Goal: Task Accomplishment & Management: Use online tool/utility

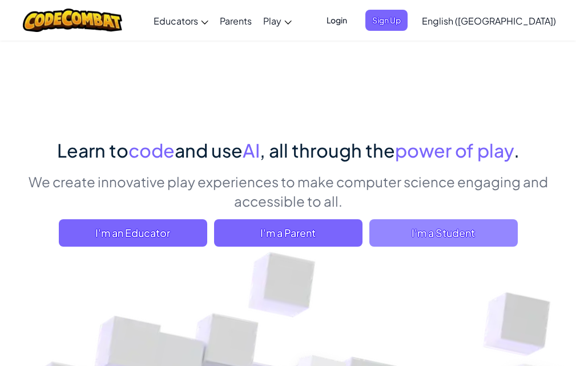
click at [495, 243] on span "I'm a Student" at bounding box center [443, 232] width 148 height 27
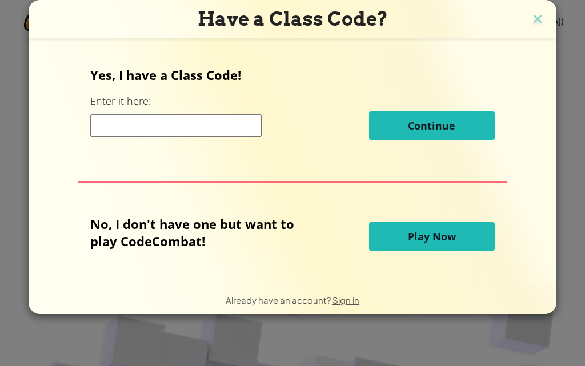
click at [438, 231] on span "Play Now" at bounding box center [432, 237] width 48 height 14
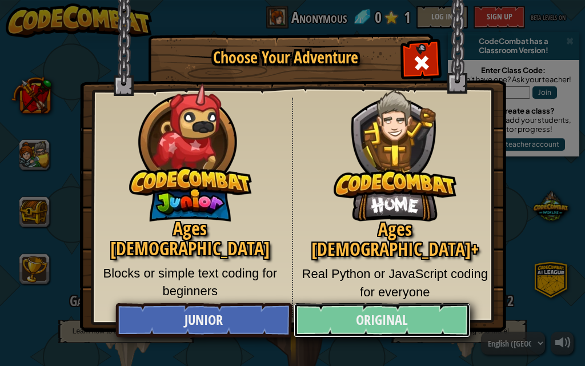
click at [355, 318] on link "Original" at bounding box center [381, 320] width 176 height 34
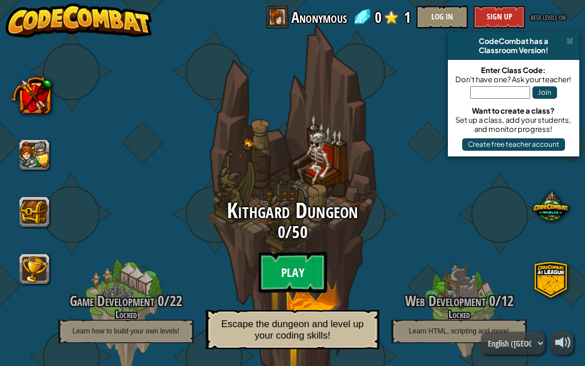
click at [297, 275] on btn "Play" at bounding box center [292, 272] width 69 height 41
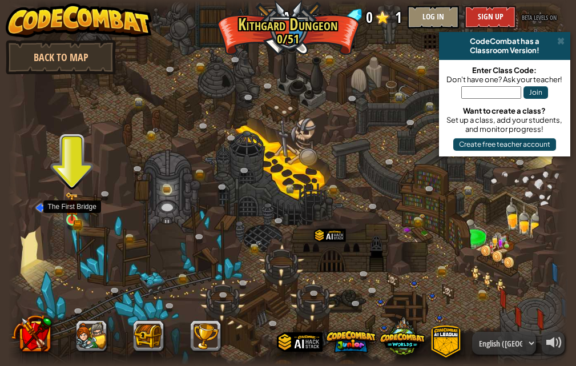
click at [75, 219] on img at bounding box center [71, 206] width 13 height 29
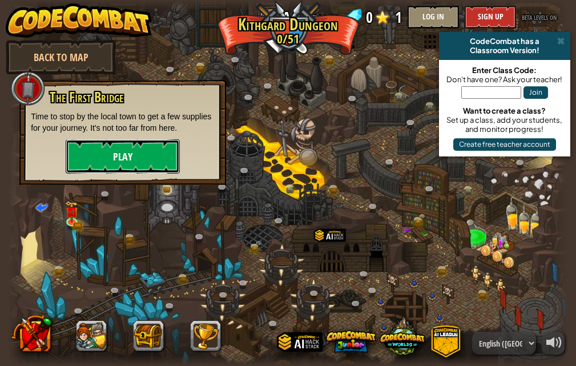
click at [112, 164] on button "Play" at bounding box center [123, 156] width 114 height 34
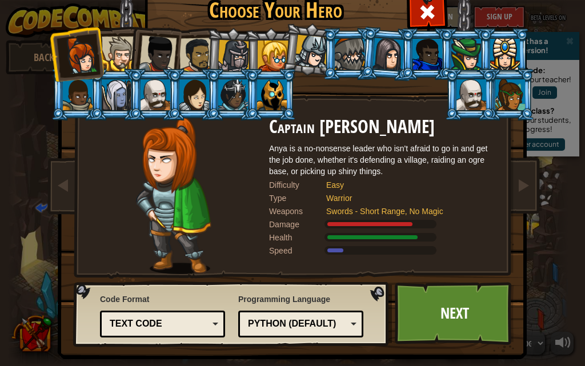
click at [119, 45] on div at bounding box center [119, 54] width 35 height 35
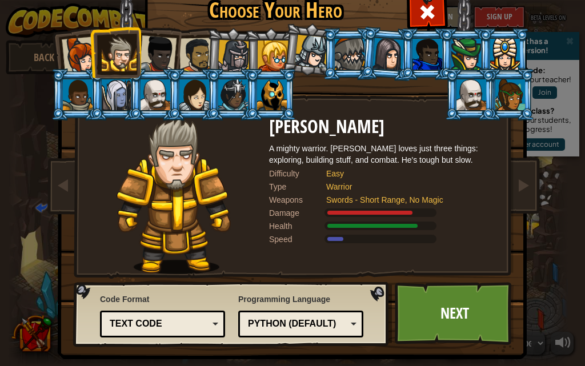
click at [305, 322] on div "Python (Default)" at bounding box center [297, 323] width 99 height 13
click at [456, 319] on link "Next" at bounding box center [454, 313] width 119 height 63
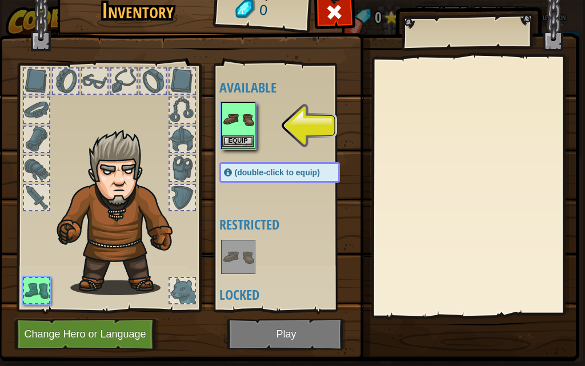
click at [250, 134] on img at bounding box center [238, 119] width 32 height 32
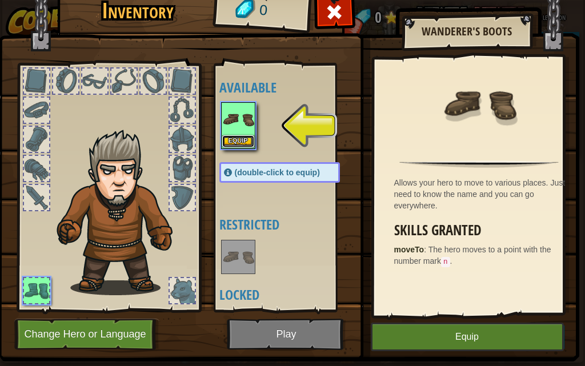
click at [243, 142] on button "Equip" at bounding box center [238, 141] width 32 height 12
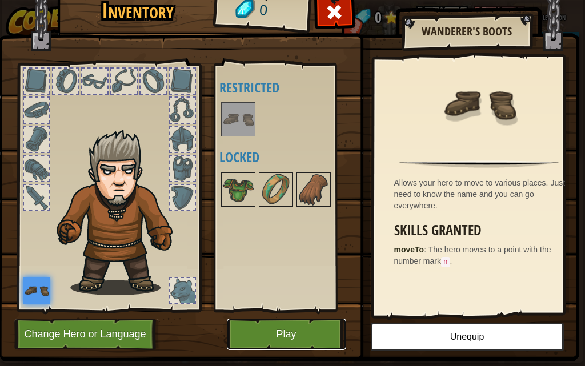
click at [295, 330] on button "Play" at bounding box center [286, 334] width 119 height 31
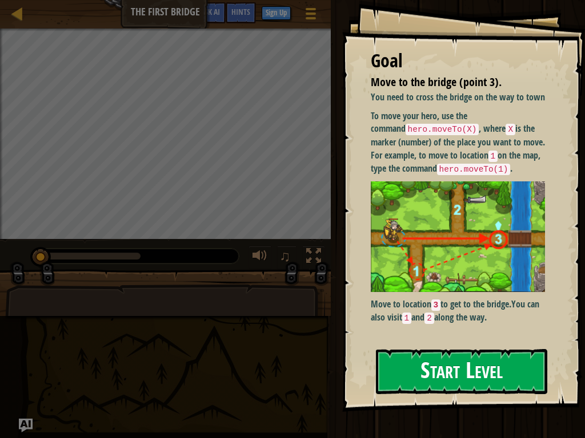
click at [423, 176] on p "To move your hero, use the command hero.moveTo(X) , where X is the marker (numb…" at bounding box center [462, 143] width 183 height 66
click at [425, 365] on button "Start Level" at bounding box center [461, 371] width 171 height 45
click at [420, 365] on button "Start Level" at bounding box center [461, 371] width 171 height 45
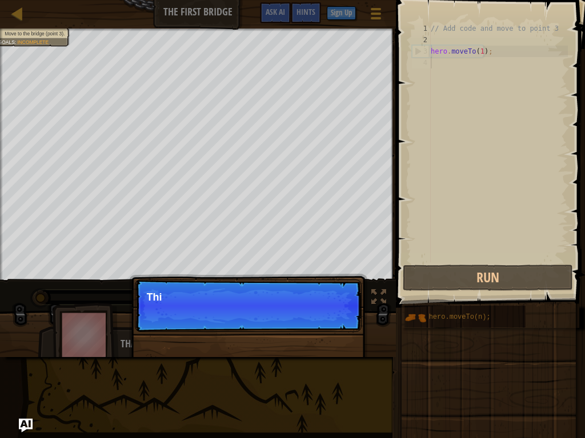
scroll to position [5, 0]
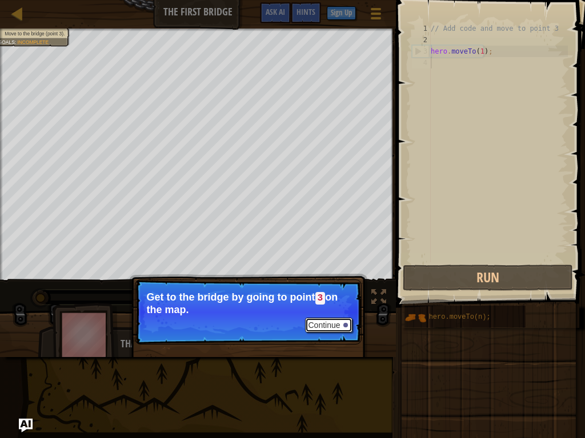
click at [324, 329] on button "Continue" at bounding box center [328, 325] width 47 height 15
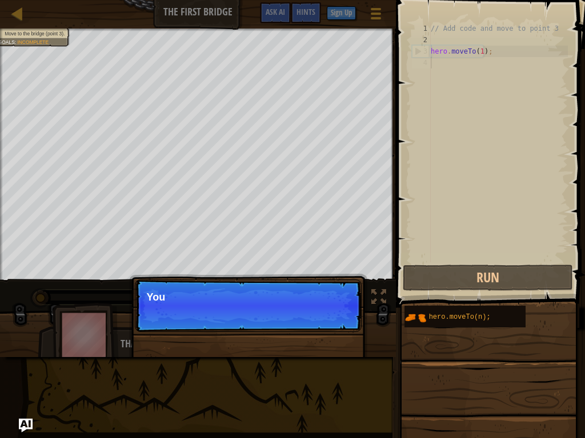
click at [325, 321] on p "Continue You" at bounding box center [248, 306] width 227 height 53
click at [325, 321] on p "Continue You can use these" at bounding box center [248, 306] width 227 height 53
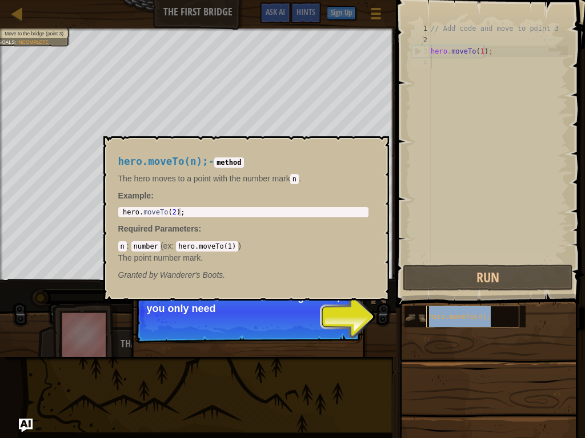
click at [443, 313] on span "hero.moveTo(n);" at bounding box center [460, 317] width 62 height 8
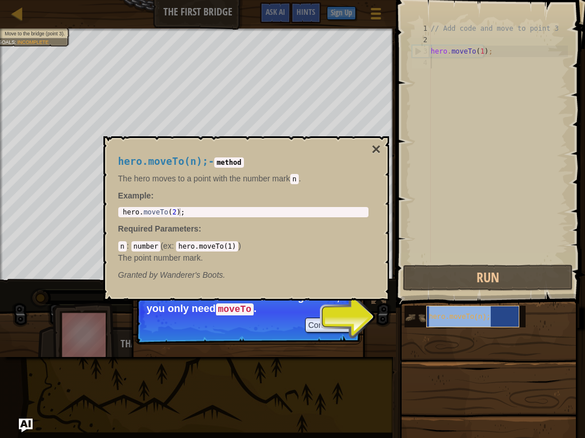
click at [434, 312] on div "hero.moveTo(n);" at bounding box center [473, 317] width 94 height 22
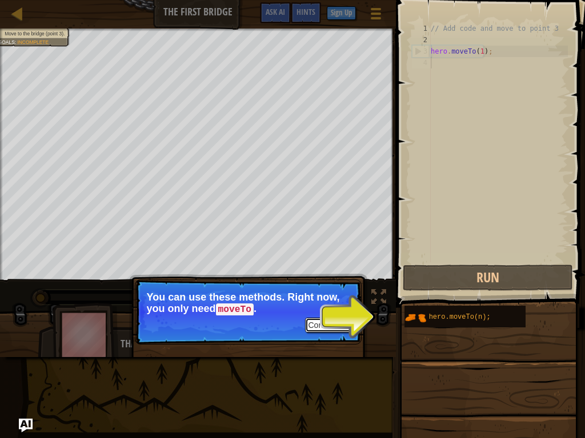
click at [328, 320] on button "Continue" at bounding box center [328, 325] width 47 height 15
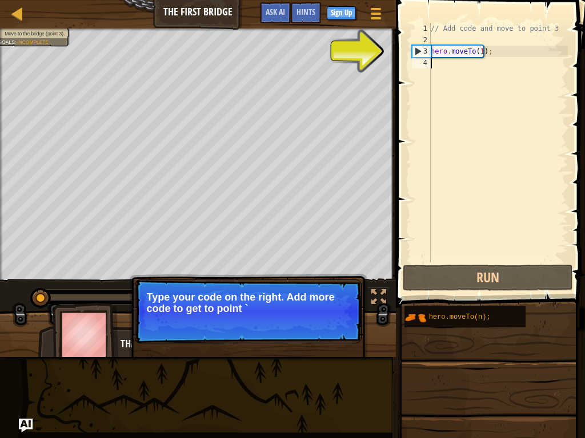
click at [504, 44] on div "// Add code and move to point 3 hero . moveTo ( 1 ) ;" at bounding box center [497, 154] width 139 height 263
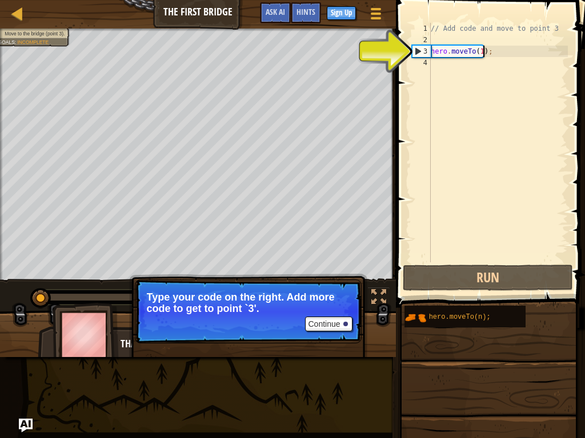
click at [482, 56] on div "// Add code and move to point 3 hero . moveTo ( 1 ) ;" at bounding box center [497, 154] width 139 height 263
type textarea "hero.moveTo(1);"
click at [467, 54] on div "// Add code and move to point 3 hero . moveTo ( 1 ) ;" at bounding box center [497, 154] width 139 height 263
click at [474, 49] on div "// Add code and move to point 3 hero . moveTo ( 1 ) ;" at bounding box center [497, 154] width 139 height 263
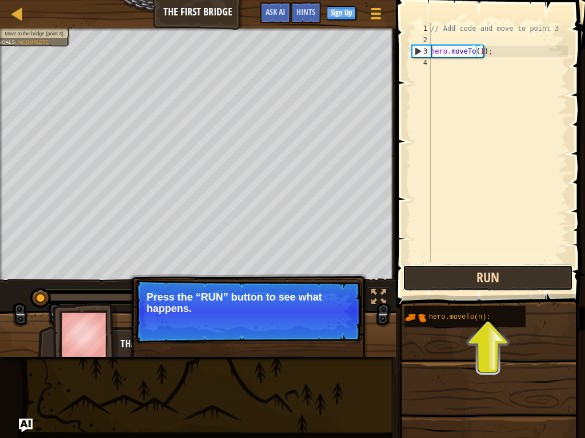
click at [470, 281] on button "Run" at bounding box center [488, 278] width 170 height 26
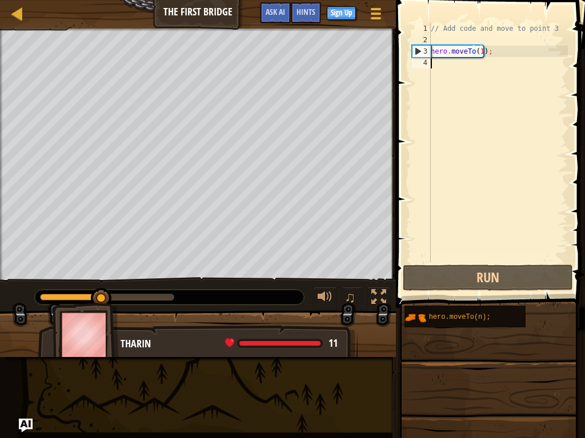
click at [465, 64] on div "// Add code and move to point 3 hero . moveTo ( 1 ) ;" at bounding box center [497, 154] width 139 height 263
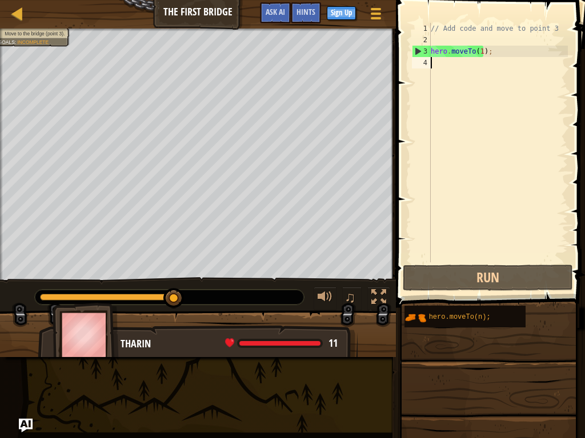
click at [479, 50] on div "// Add code and move to point 3 hero . moveTo ( 1 ) ;" at bounding box center [497, 154] width 139 height 263
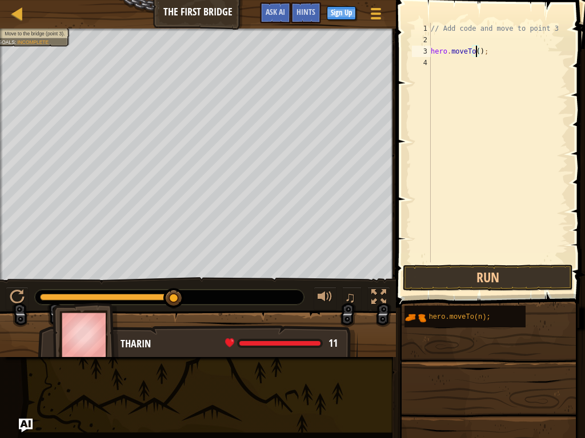
scroll to position [5, 4]
click at [487, 280] on button "Run" at bounding box center [488, 278] width 170 height 26
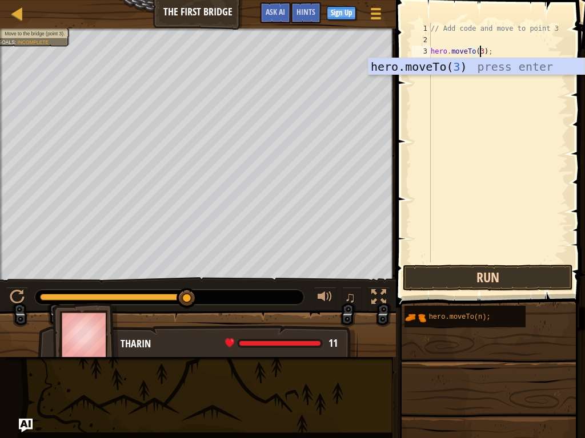
type textarea "hero.moveTo(3);"
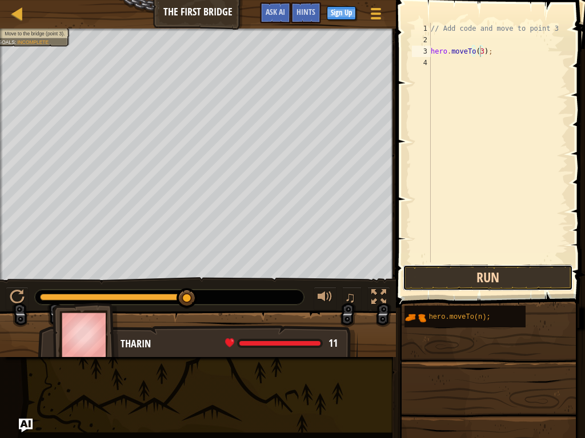
click at [499, 280] on button "Run" at bounding box center [488, 278] width 170 height 26
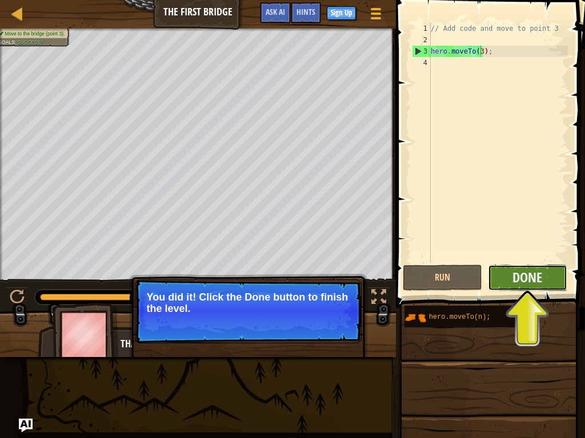
click at [505, 273] on button "Done" at bounding box center [527, 278] width 79 height 26
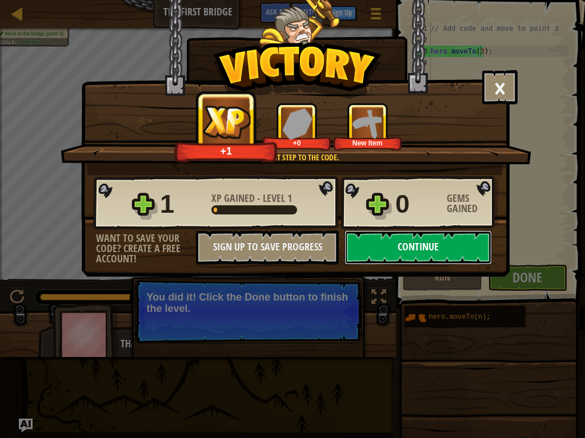
click at [385, 246] on button "Continue" at bounding box center [417, 248] width 147 height 34
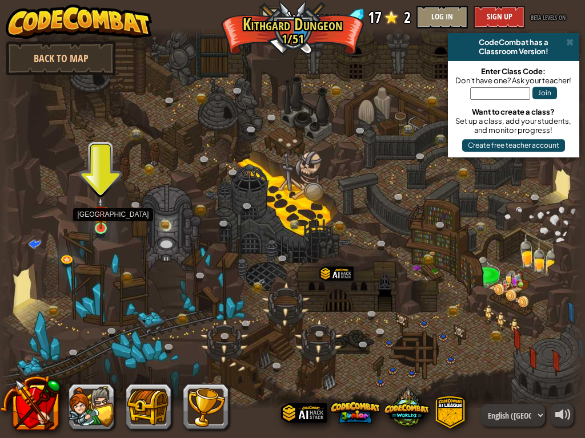
click at [96, 218] on img at bounding box center [101, 213] width 14 height 32
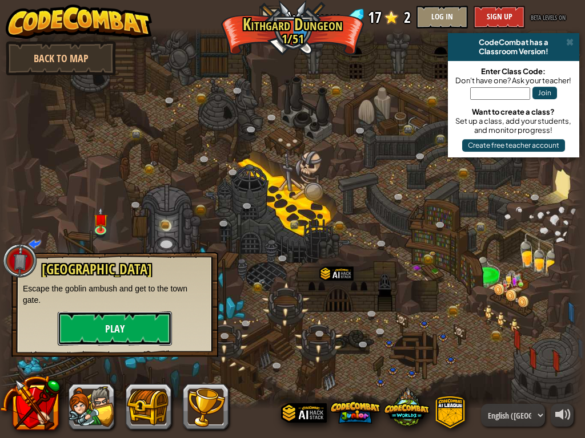
click at [120, 322] on button "Play" at bounding box center [115, 329] width 114 height 34
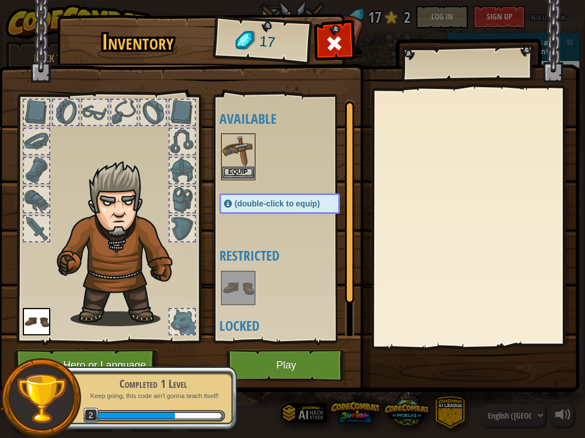
click at [236, 163] on img at bounding box center [238, 151] width 32 height 32
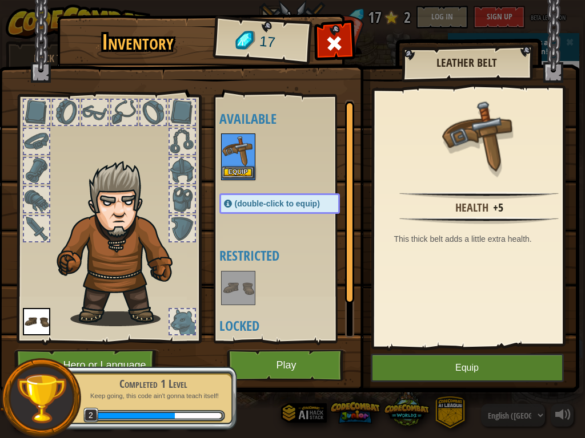
click at [238, 167] on div "Equip" at bounding box center [238, 157] width 34 height 47
click at [238, 167] on button "Equip" at bounding box center [238, 173] width 32 height 12
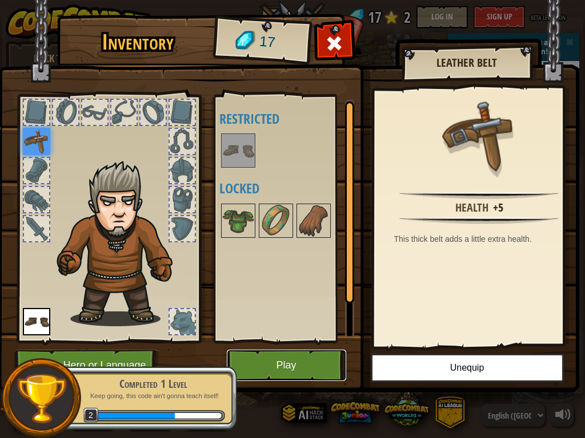
click at [295, 365] on button "Play" at bounding box center [286, 365] width 119 height 31
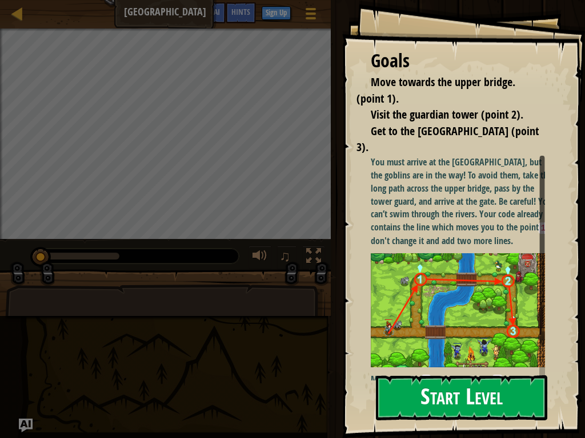
click at [415, 365] on button "Start Level" at bounding box center [461, 398] width 171 height 45
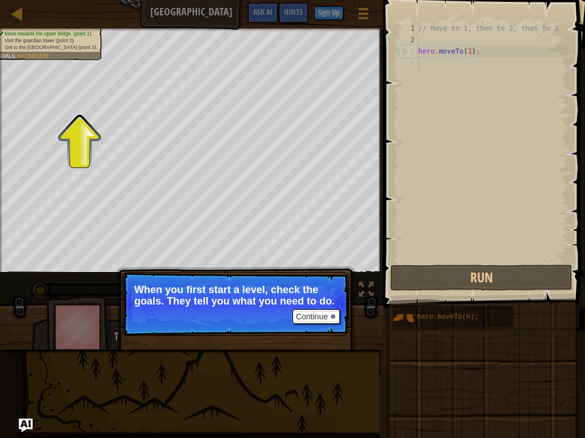
click at [284, 300] on p "When you first start a level, check the goals. They tell you what you need to d…" at bounding box center [235, 295] width 203 height 23
click at [295, 314] on button "Continue" at bounding box center [315, 316] width 47 height 15
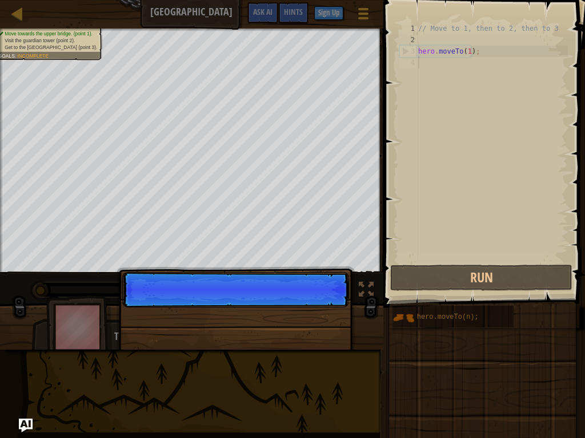
scroll to position [5, 0]
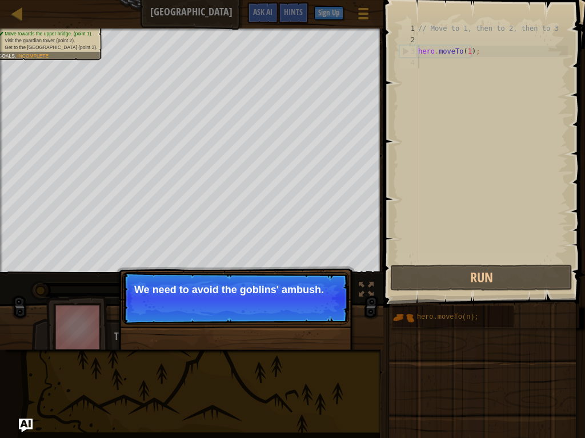
click at [291, 303] on p "Continue We need to avoid the goblins' ambush." at bounding box center [235, 298] width 227 height 53
click at [308, 305] on button "Continue" at bounding box center [315, 305] width 47 height 15
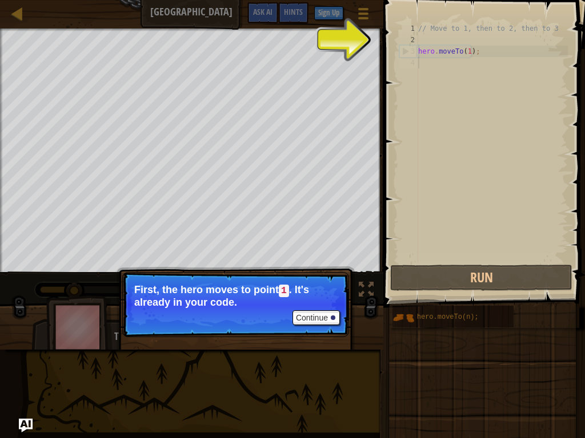
click at [470, 55] on div "// Move to 1, then to 2, then to 3 hero . moveTo ( 1 ) ;" at bounding box center [492, 154] width 152 height 263
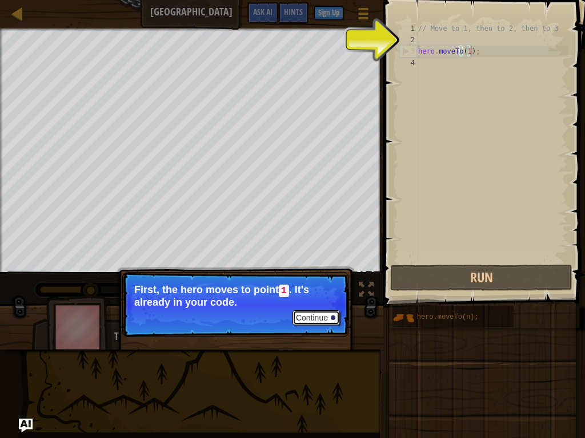
click at [324, 316] on button "Continue" at bounding box center [315, 318] width 47 height 15
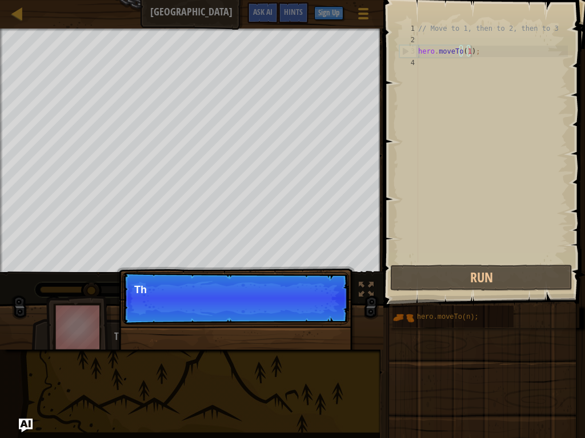
scroll to position [5, 4]
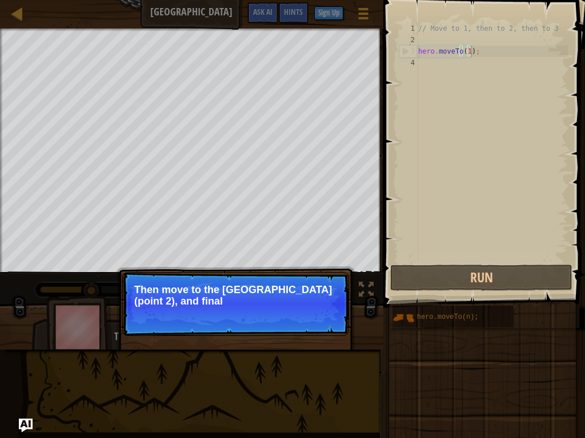
click at [320, 314] on p "Continue Then move to the [GEOGRAPHIC_DATA] (point 2), and final" at bounding box center [235, 304] width 227 height 64
click at [319, 312] on button "Continue" at bounding box center [315, 316] width 47 height 15
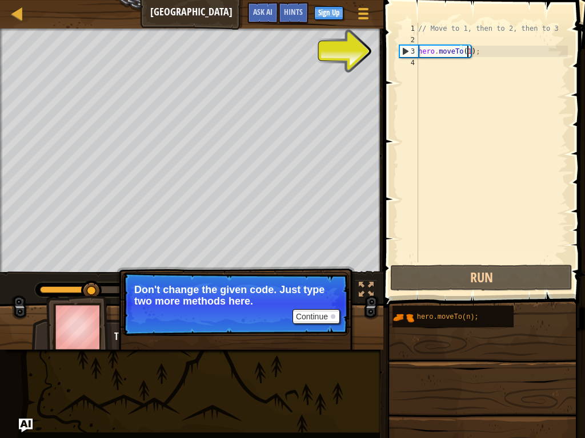
click at [466, 52] on div "// Move to 1, then to 2, then to 3 hero . moveTo ( 1 ) ;" at bounding box center [492, 154] width 152 height 263
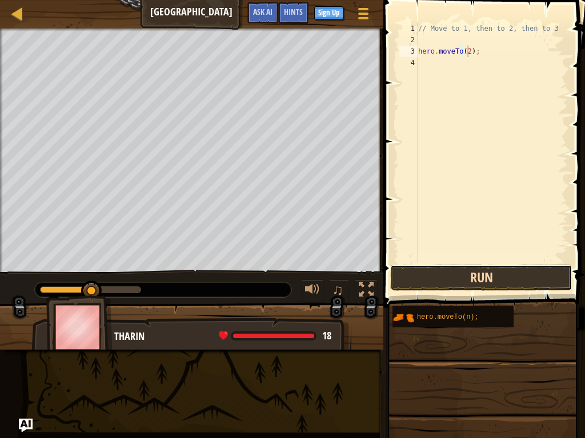
click at [458, 279] on button "Run" at bounding box center [481, 278] width 182 height 26
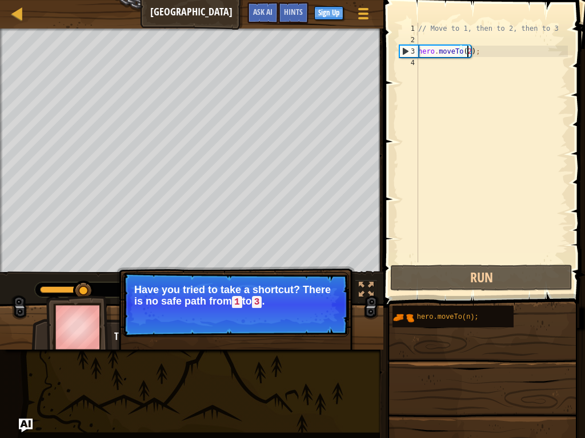
click at [293, 311] on div "Continue" at bounding box center [313, 318] width 53 height 15
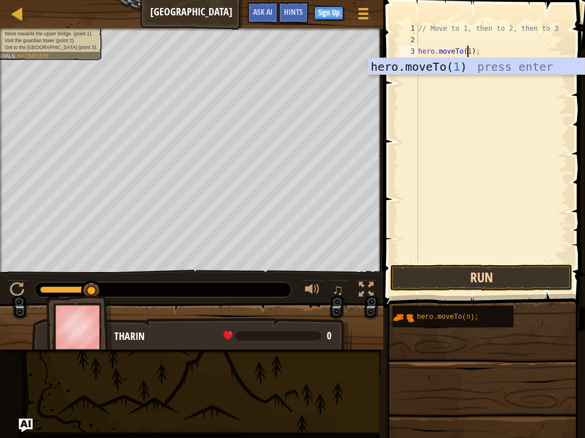
type textarea "hero.moveTo(1);"
click at [438, 271] on button "Run" at bounding box center [481, 278] width 182 height 26
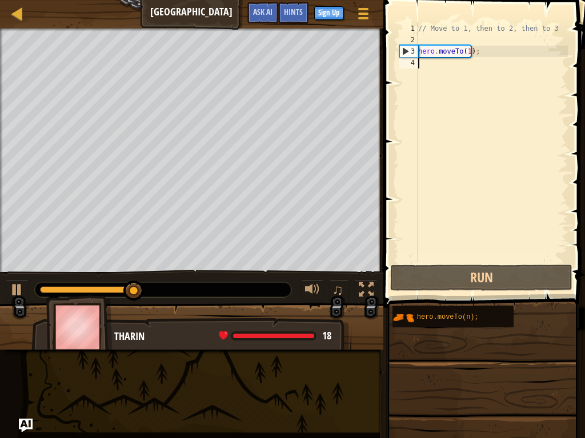
click at [456, 67] on div "// Move to 1, then to 2, then to 3 hero . moveTo ( 1 ) ;" at bounding box center [492, 154] width 152 height 263
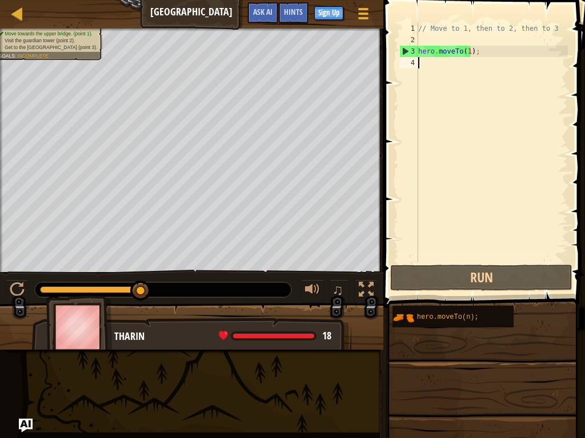
click at [495, 49] on div "// Move to 1, then to 2, then to 3 hero . moveTo ( 1 ) ;" at bounding box center [492, 154] width 152 height 263
type textarea "hero.moveTo(1);"
click at [424, 65] on div "// Move to 1, then to 2, then to 3 hero . moveTo ( 1 ) ;" at bounding box center [492, 154] width 152 height 263
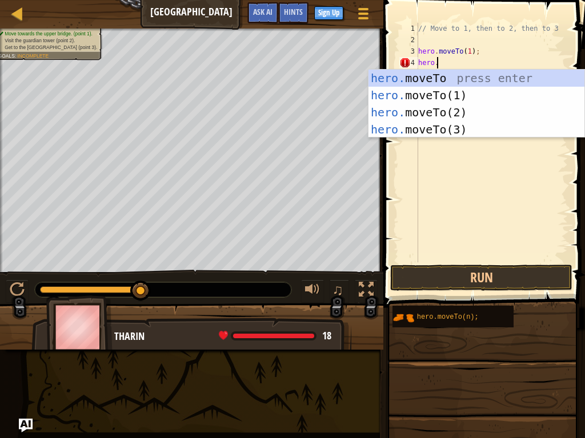
scroll to position [5, 1]
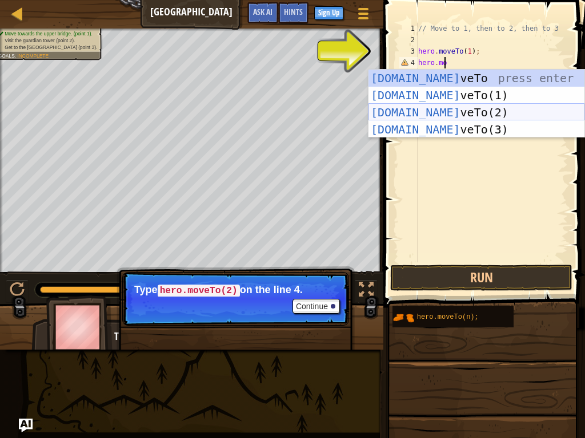
click at [450, 111] on div "[DOMAIN_NAME] veTo press enter [DOMAIN_NAME] veTo(1) press enter [DOMAIN_NAME] …" at bounding box center [476, 121] width 216 height 103
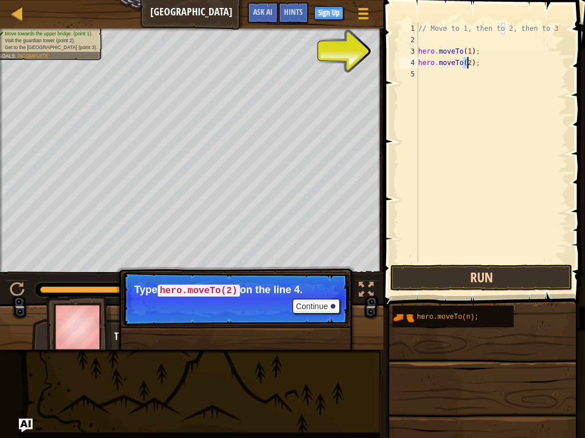
type textarea "hero.moveTo(2);"
click at [468, 276] on button "Run" at bounding box center [481, 278] width 182 height 26
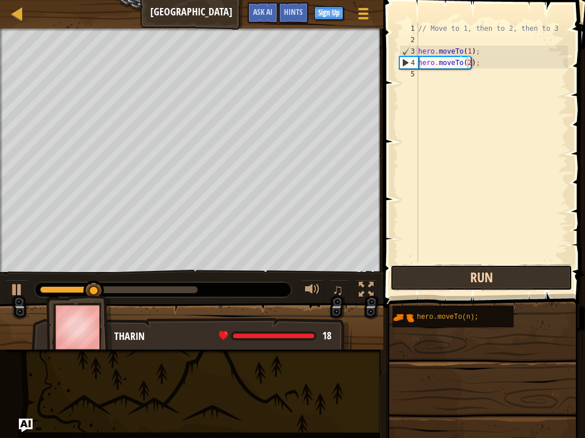
click at [468, 276] on button "Run" at bounding box center [481, 278] width 182 height 26
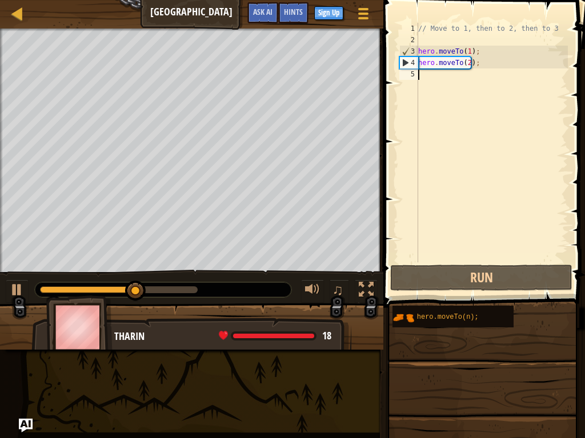
click at [422, 70] on div "// Move to 1, then to 2, then to 3 hero . moveTo ( 1 ) ; hero . moveTo ( 2 ) ;" at bounding box center [492, 154] width 152 height 263
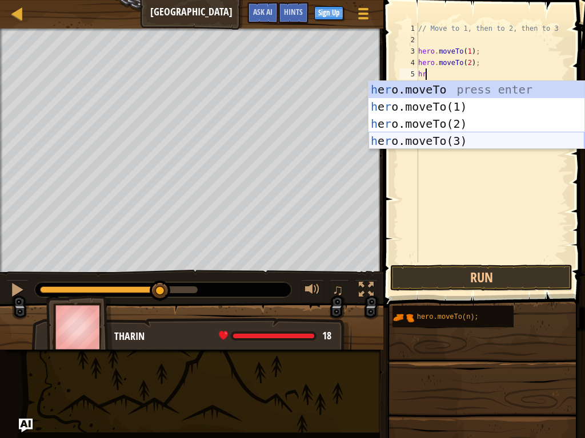
click at [434, 137] on div "h e r o.moveTo press enter h e r o.moveTo(1) press enter h e r o.moveTo(2) pres…" at bounding box center [476, 132] width 216 height 103
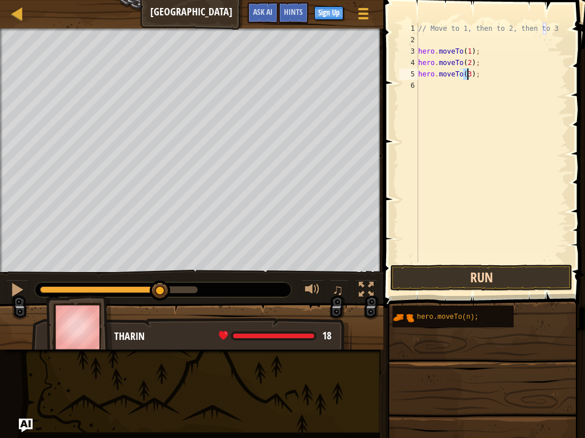
type textarea "hero.moveTo(3);"
click at [440, 268] on button "Run" at bounding box center [481, 278] width 182 height 26
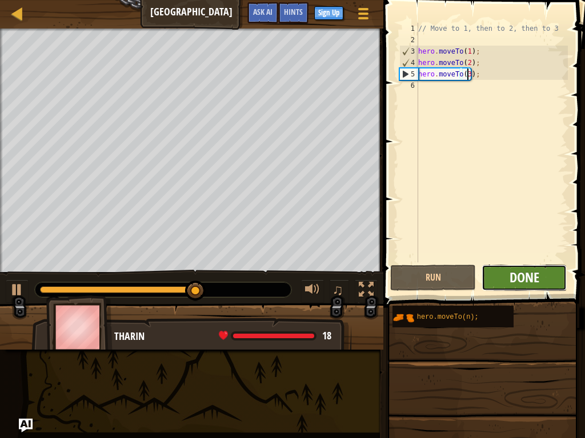
click at [510, 273] on span "Done" at bounding box center [524, 277] width 30 height 18
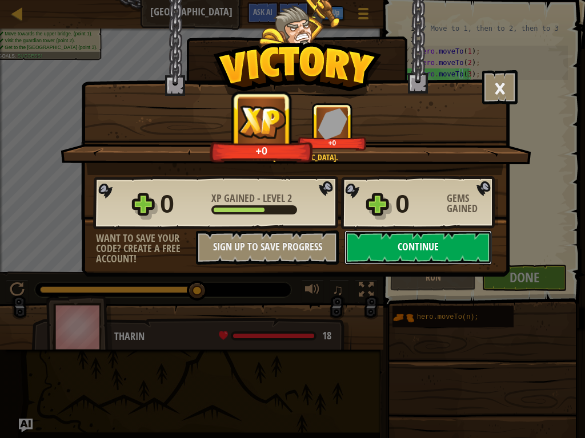
click at [398, 243] on button "Continue" at bounding box center [417, 248] width 147 height 34
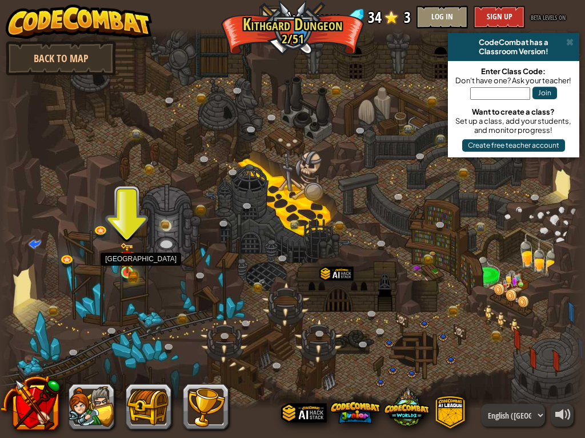
click at [132, 257] on img at bounding box center [127, 258] width 14 height 31
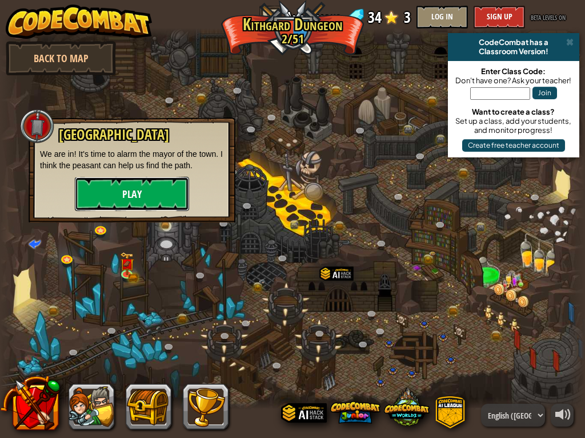
click at [151, 203] on button "Play" at bounding box center [132, 194] width 114 height 34
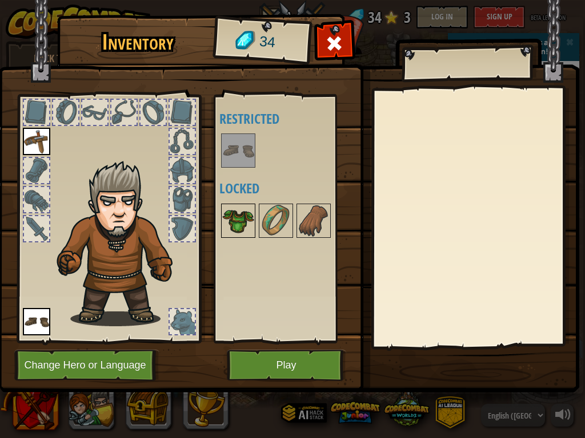
click at [232, 215] on img at bounding box center [238, 221] width 32 height 32
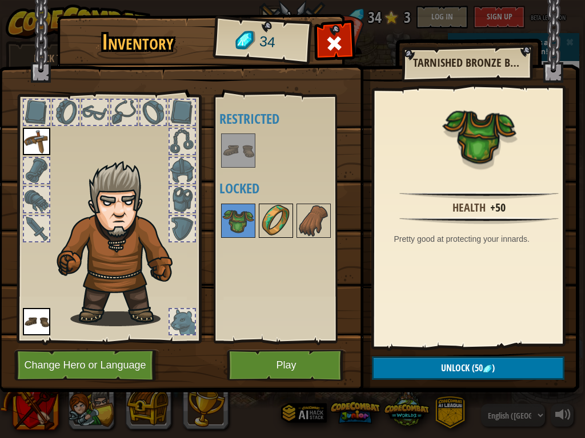
click at [269, 217] on img at bounding box center [276, 221] width 32 height 32
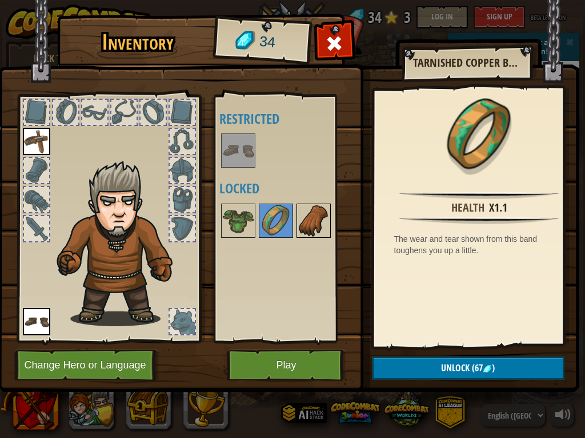
click at [304, 218] on img at bounding box center [313, 221] width 32 height 32
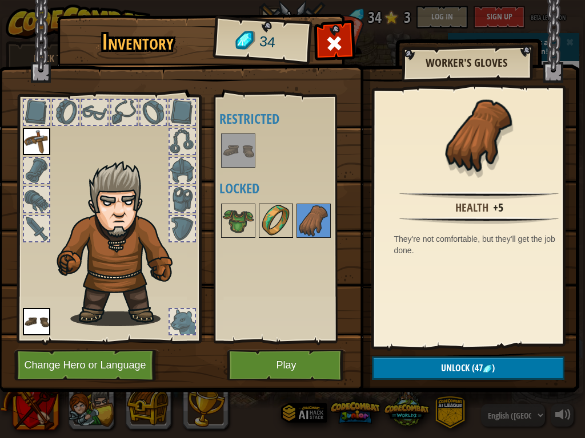
click at [271, 221] on img at bounding box center [276, 221] width 32 height 32
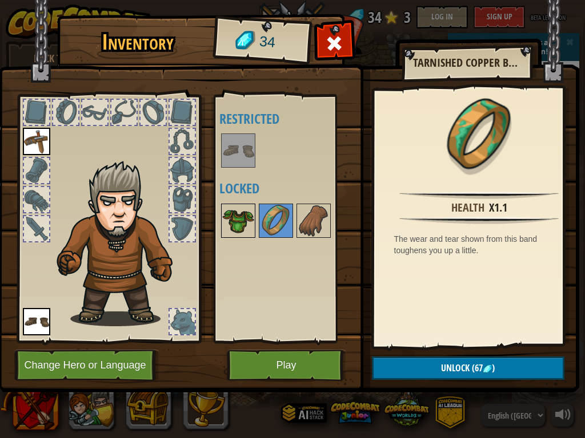
click at [242, 219] on img at bounding box center [238, 221] width 32 height 32
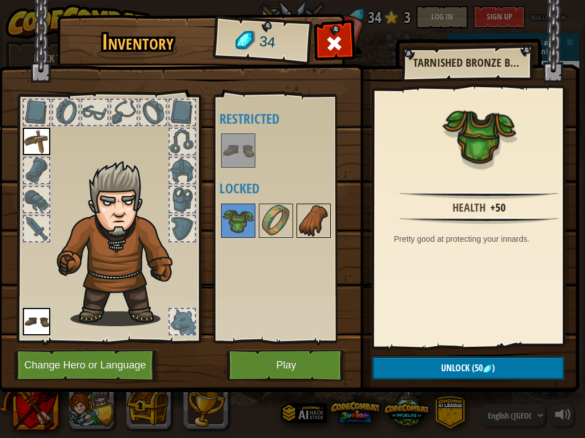
click at [309, 218] on img at bounding box center [313, 221] width 32 height 32
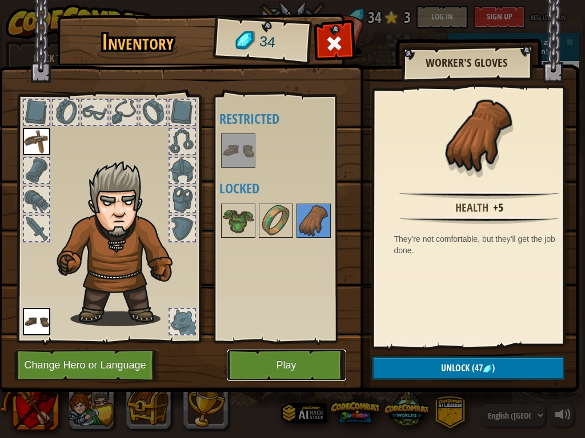
click at [301, 361] on button "Play" at bounding box center [286, 365] width 119 height 31
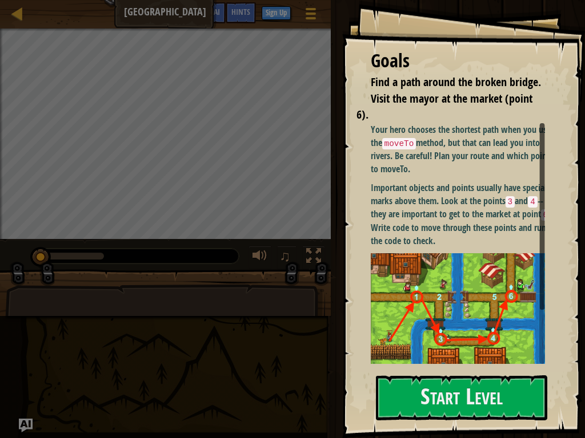
click at [492, 204] on p "Important objects and points usually have special marks above them. Look at the…" at bounding box center [462, 215] width 183 height 66
click at [474, 365] on div at bounding box center [461, 445] width 171 height 26
click at [474, 365] on button "Start Level" at bounding box center [461, 398] width 171 height 45
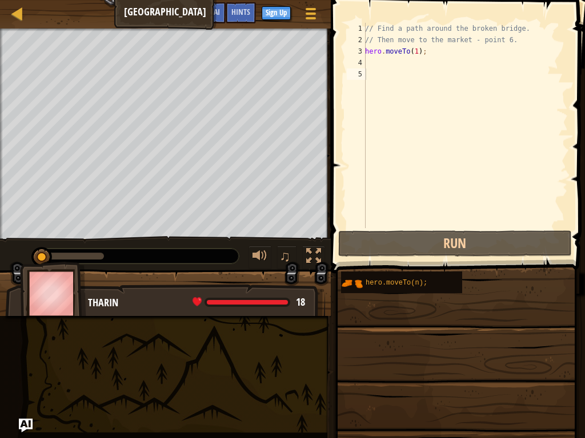
click at [464, 365] on span at bounding box center [456, 429] width 246 height 338
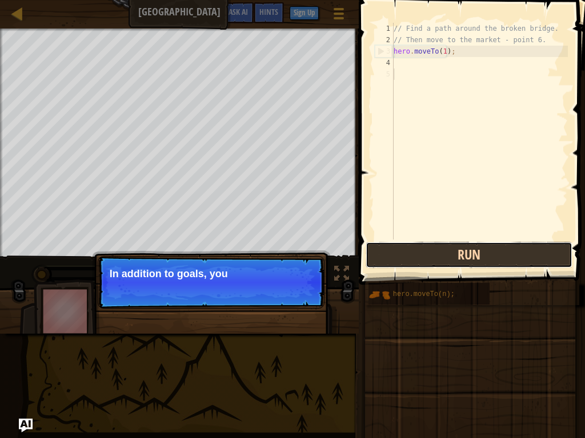
click at [507, 260] on button "Run" at bounding box center [468, 255] width 206 height 26
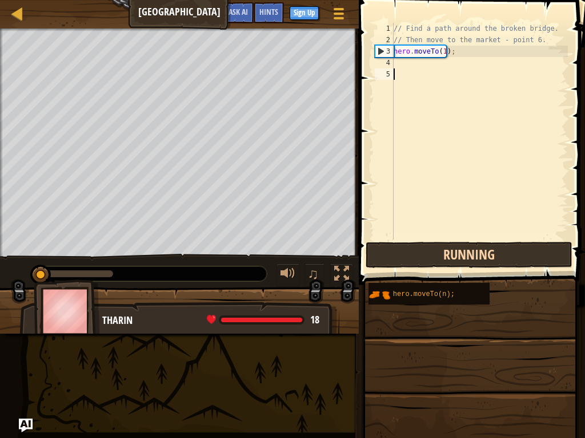
scroll to position [5, 0]
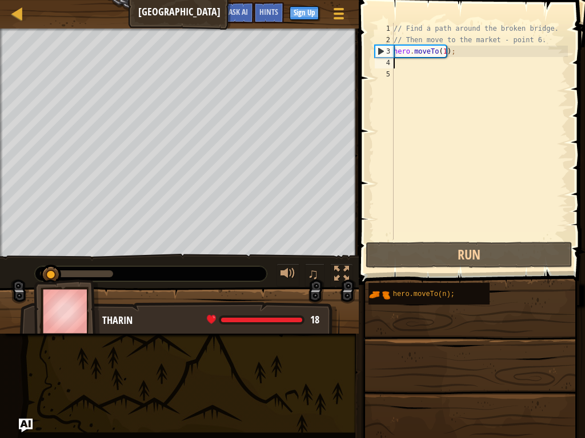
click at [415, 65] on div "// Find a path around the broken bridge. // Then move to the market - point 6. …" at bounding box center [479, 143] width 176 height 240
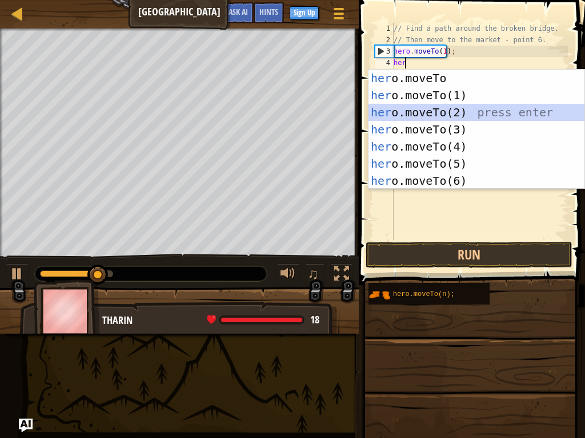
click at [436, 108] on div "her o.moveTo press enter her o.moveTo(1) press enter her o.moveTo(2) press ente…" at bounding box center [476, 147] width 216 height 154
type textarea "hero.moveTo(2);"
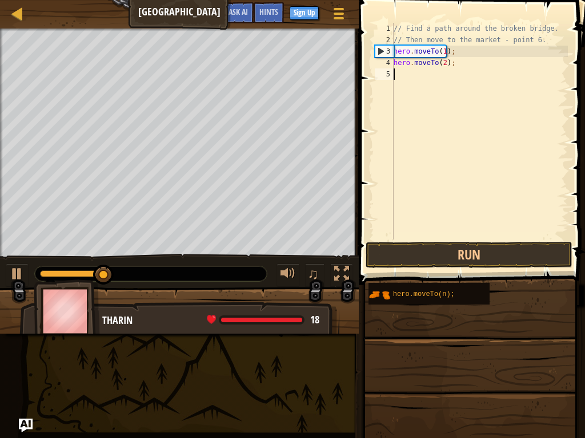
click at [415, 74] on div "// Find a path around the broken bridge. // Then move to the market - point 6. …" at bounding box center [479, 143] width 176 height 240
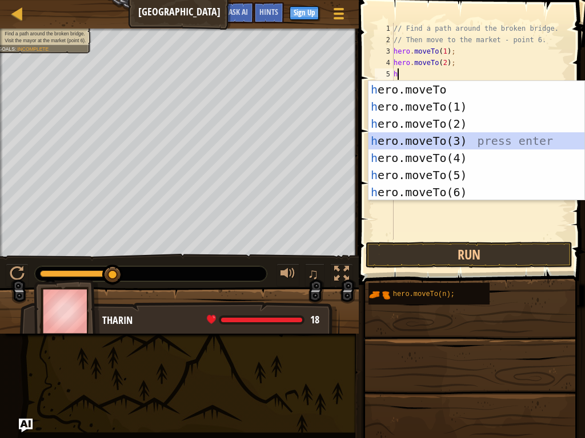
click at [424, 146] on div "h ero.moveTo press enter h ero.moveTo(1) press enter h ero.moveTo(2) press ente…" at bounding box center [476, 158] width 216 height 154
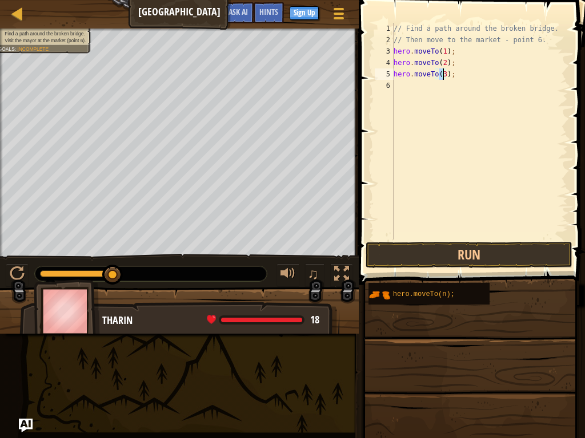
type textarea "hero.moveTo(3);"
click at [457, 280] on span at bounding box center [470, 440] width 218 height 338
click at [452, 256] on button "Run" at bounding box center [468, 255] width 206 height 26
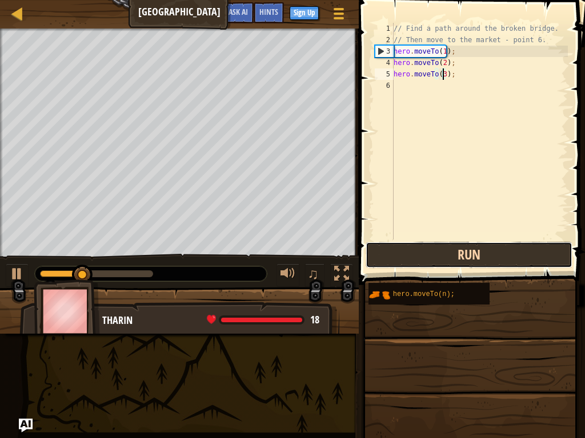
click at [452, 256] on button "Run" at bounding box center [468, 255] width 206 height 26
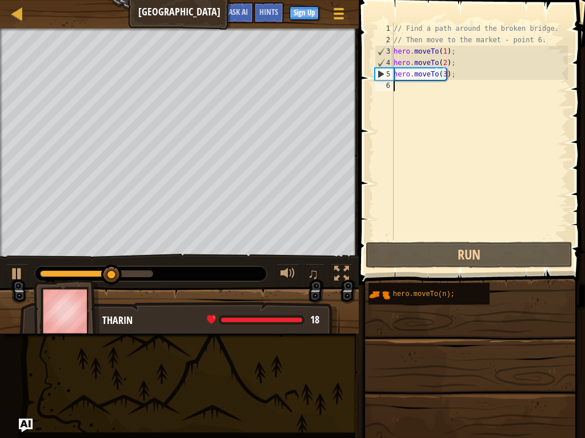
click at [414, 88] on div "// Find a path around the broken bridge. // Then move to the market - point 6. …" at bounding box center [479, 143] width 176 height 240
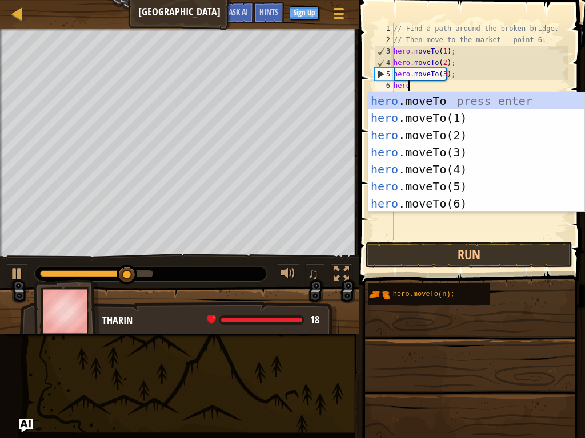
scroll to position [5, 1]
click at [441, 166] on div "hero .moveTo press enter hero .moveTo(1) press enter hero .moveTo(2) press ente…" at bounding box center [476, 169] width 216 height 154
type textarea "hero.moveTo(4);"
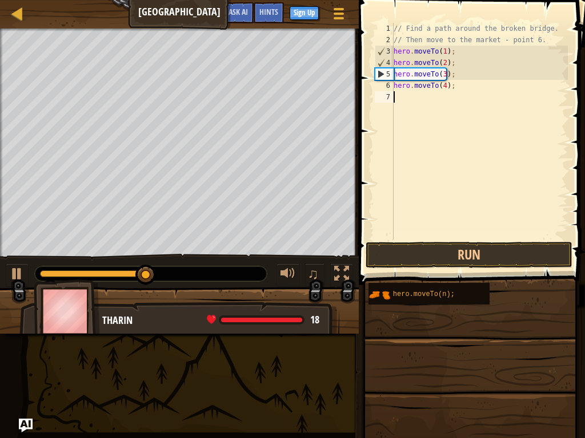
click at [396, 96] on div "// Find a path around the broken bridge. // Then move to the market - point 6. …" at bounding box center [479, 143] width 176 height 240
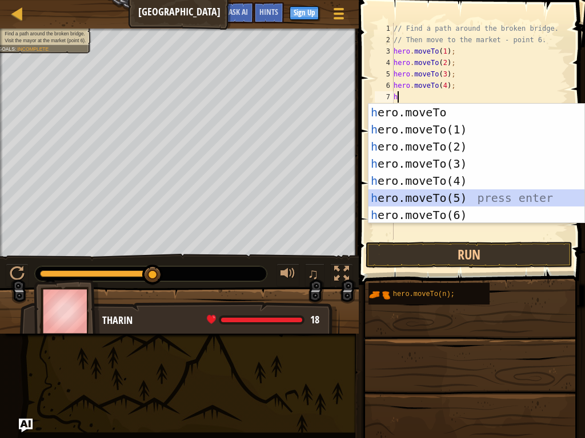
click at [441, 191] on div "h ero.moveTo press enter h ero.moveTo(1) press enter h ero.moveTo(2) press ente…" at bounding box center [476, 181] width 216 height 154
type textarea "hero.moveTo(5);"
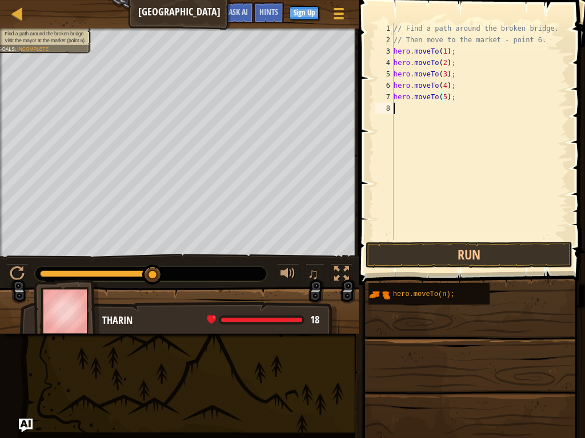
click at [417, 114] on div "// Find a path around the broken bridge. // Then move to the market - point 6. …" at bounding box center [479, 143] width 176 height 240
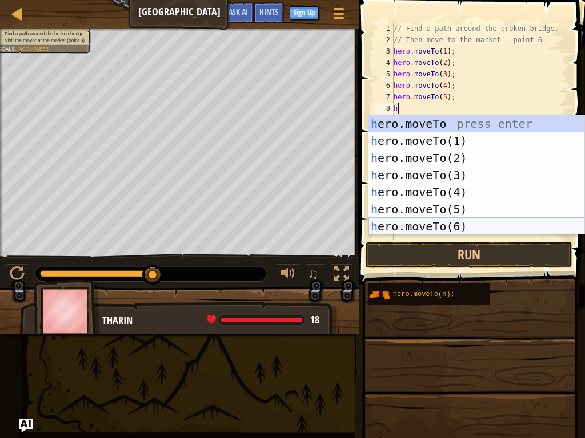
click at [420, 223] on div "h ero.moveTo press enter h ero.moveTo(1) press enter h ero.moveTo(2) press ente…" at bounding box center [476, 192] width 216 height 154
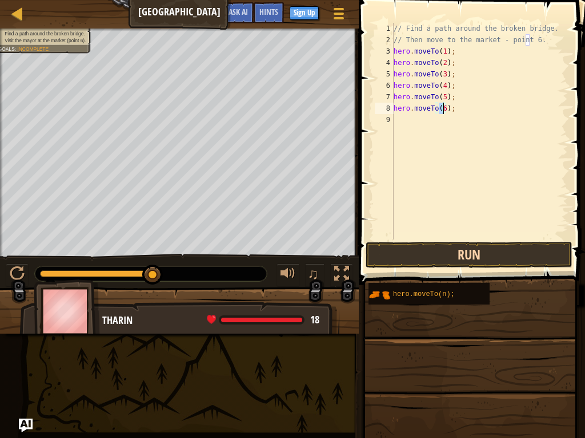
type textarea "hero.moveTo(6);"
click at [429, 253] on button "Run" at bounding box center [468, 255] width 206 height 26
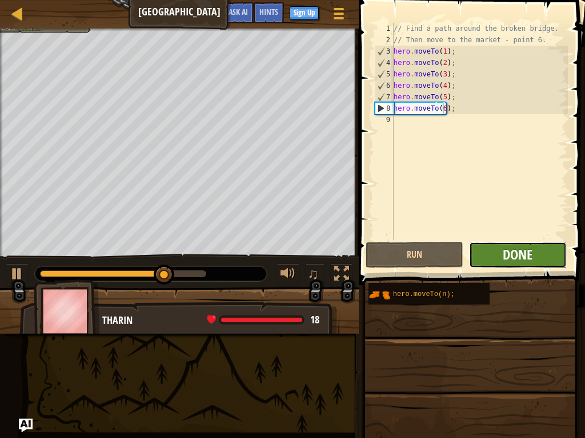
click at [508, 250] on span "Done" at bounding box center [517, 255] width 30 height 18
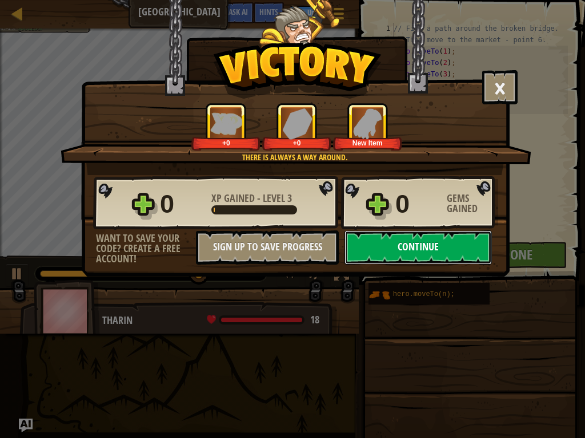
click at [448, 246] on button "Continue" at bounding box center [417, 248] width 147 height 34
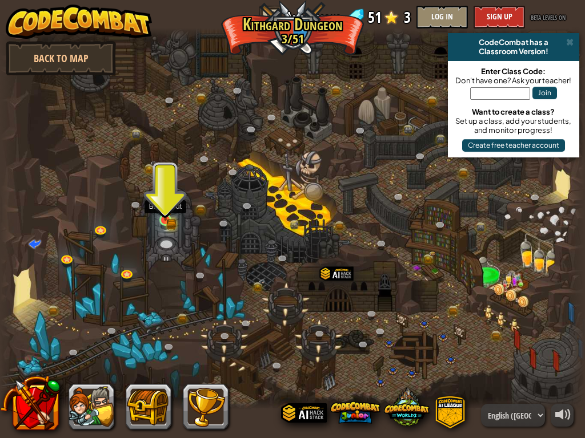
click at [166, 210] on img at bounding box center [165, 206] width 8 height 8
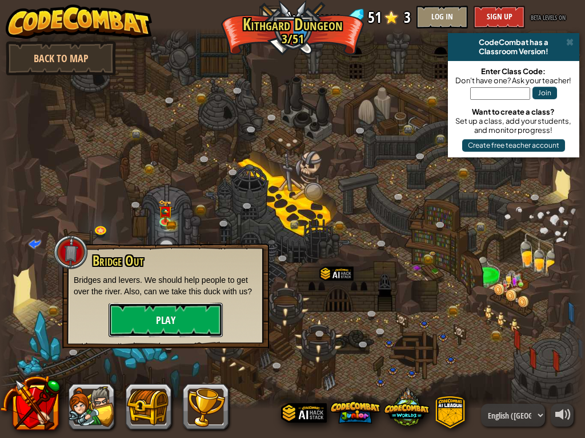
click at [195, 309] on button "Play" at bounding box center [165, 320] width 114 height 34
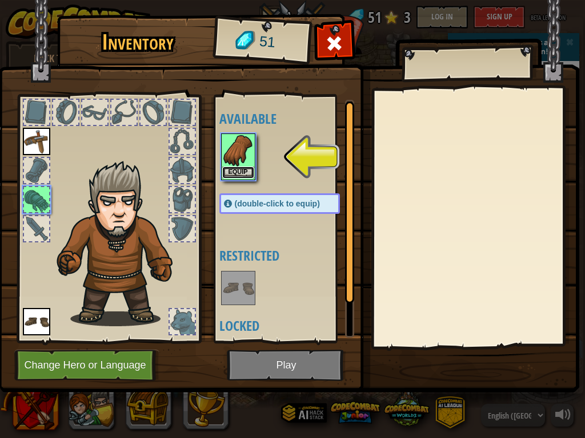
click at [240, 167] on button "Equip" at bounding box center [238, 173] width 32 height 12
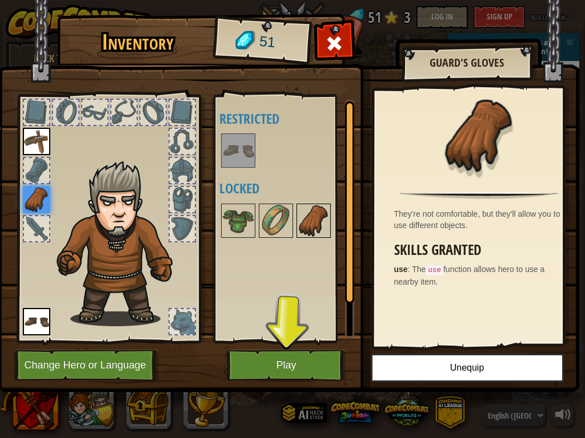
click at [302, 221] on img at bounding box center [313, 221] width 32 height 32
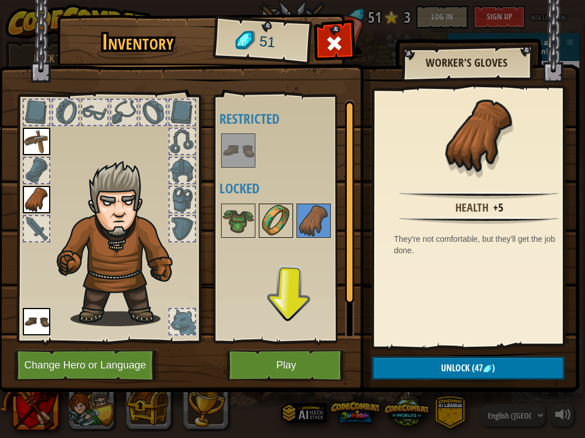
click at [283, 222] on img at bounding box center [276, 221] width 32 height 32
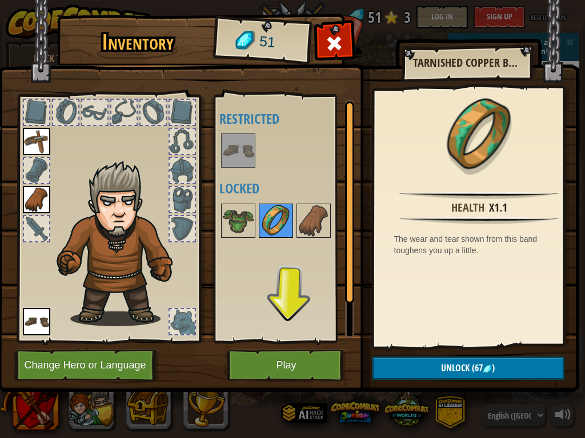
click at [264, 217] on img at bounding box center [276, 221] width 32 height 32
click at [247, 217] on img at bounding box center [238, 221] width 32 height 32
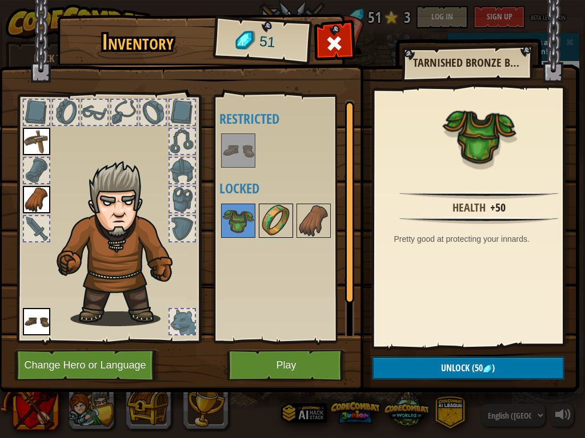
click at [259, 218] on div at bounding box center [276, 221] width 34 height 34
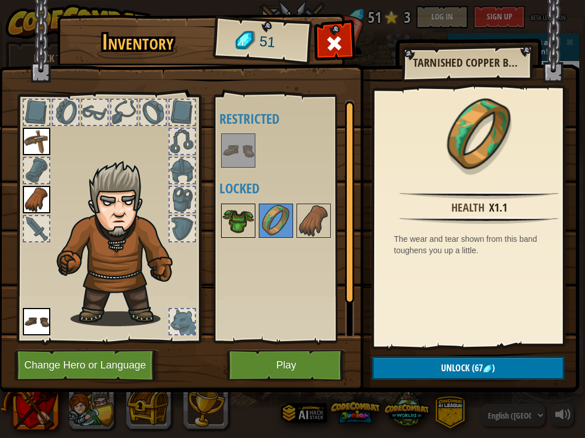
click at [242, 218] on img at bounding box center [238, 221] width 32 height 32
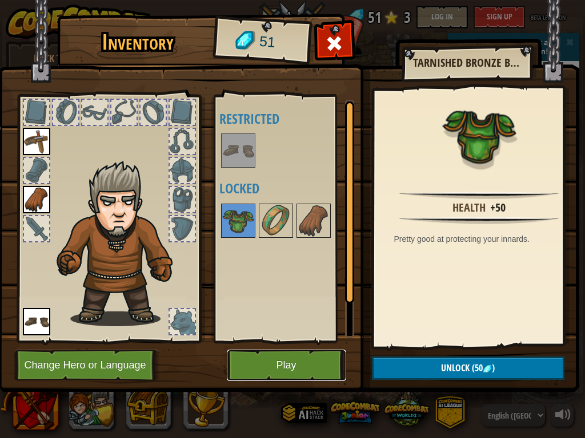
click at [293, 360] on button "Play" at bounding box center [286, 365] width 119 height 31
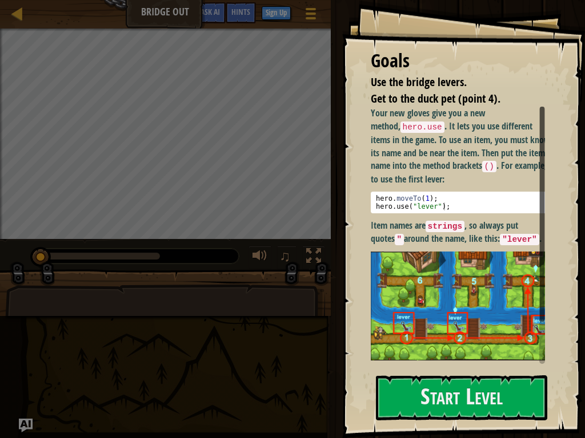
click at [455, 319] on img at bounding box center [462, 306] width 183 height 109
click at [450, 344] on img at bounding box center [462, 306] width 183 height 109
click at [457, 365] on button "Start Level" at bounding box center [461, 398] width 171 height 45
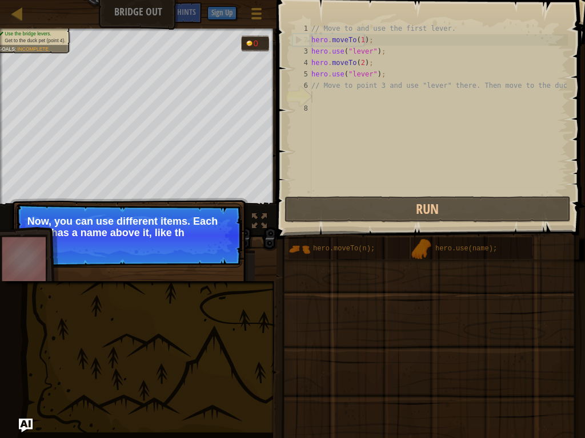
click at [184, 245] on p "Continue Now, you can use different items. Each item has a name above it, like …" at bounding box center [128, 236] width 227 height 64
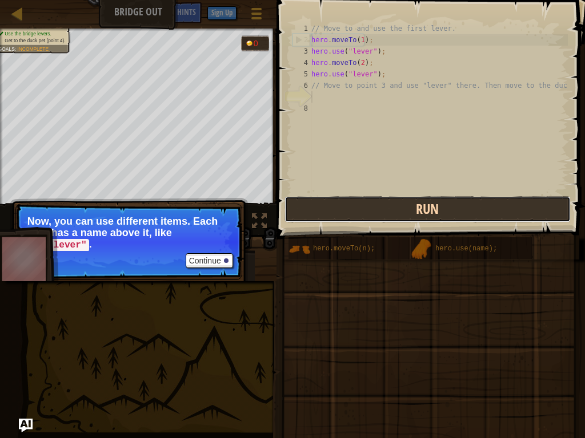
click at [337, 215] on button "Run" at bounding box center [427, 209] width 286 height 26
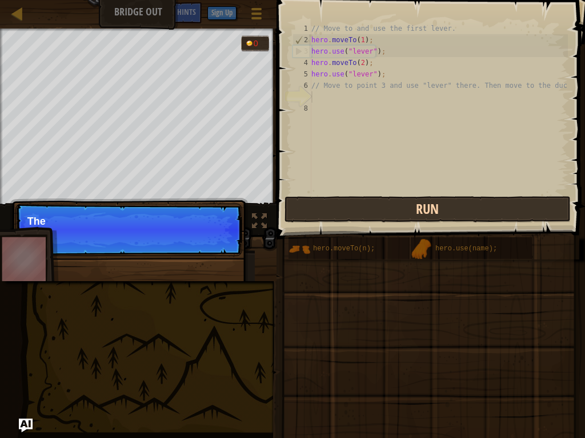
scroll to position [5, 0]
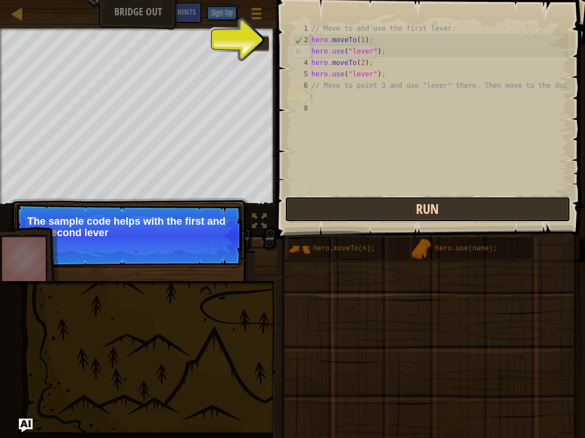
click at [337, 214] on button "Run" at bounding box center [427, 209] width 286 height 26
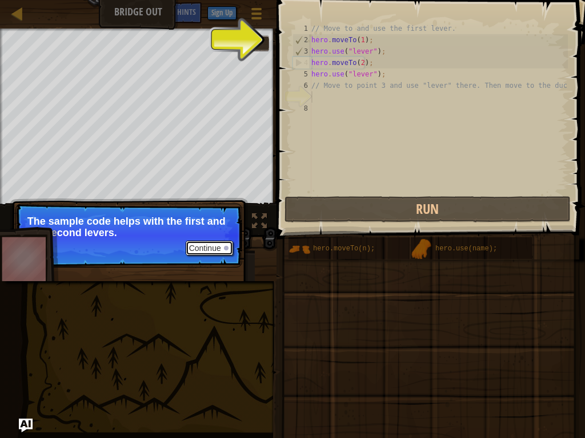
click at [222, 245] on button "Continue" at bounding box center [209, 248] width 47 height 15
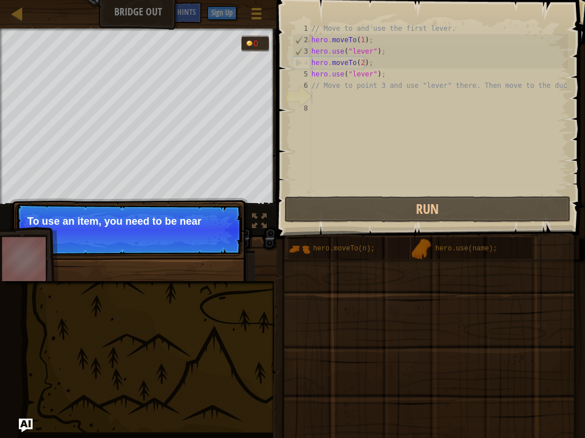
click at [220, 241] on p "Continue To use an item, you need to be near" at bounding box center [128, 230] width 227 height 53
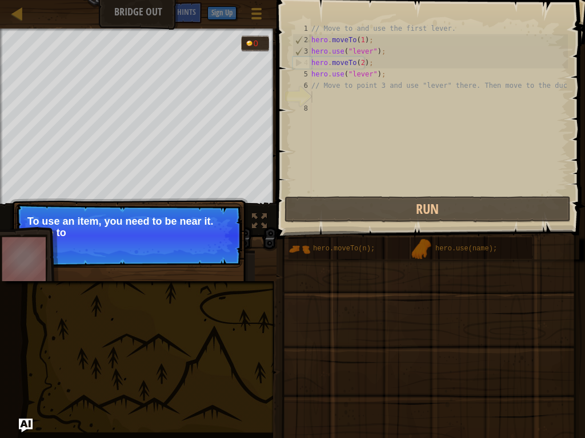
click at [220, 241] on p "Continue To use an item, you need to be near it. Move to" at bounding box center [128, 236] width 227 height 64
click at [220, 241] on p "Continue To use an item, you need to be near it. Move to the ne" at bounding box center [128, 236] width 227 height 64
click at [220, 241] on p "Continue To use an item, you need to be near it. Move to the next available b" at bounding box center [128, 236] width 227 height 64
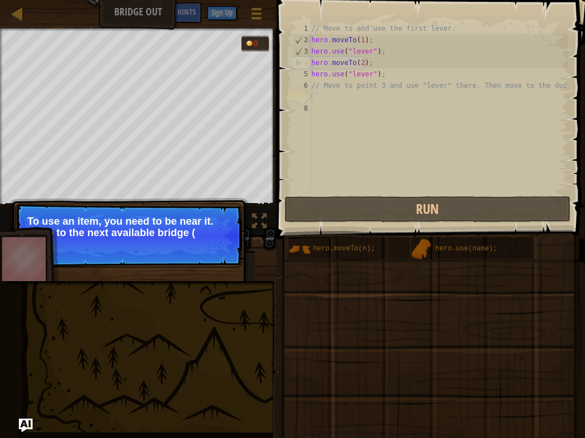
click at [220, 241] on p "Continue To use an item, you need to be near it. Move to the next available bri…" at bounding box center [128, 236] width 227 height 64
drag, startPoint x: 220, startPoint y: 241, endPoint x: 215, endPoint y: 251, distance: 10.7
click at [218, 244] on p "Continue To use an item, you need to be near it. Move to the next available bri…" at bounding box center [128, 236] width 227 height 64
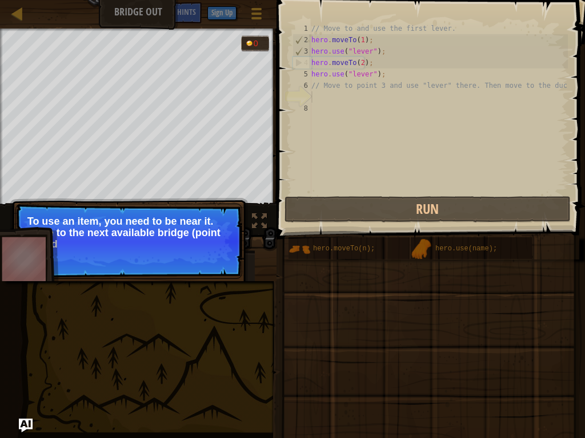
click at [215, 251] on p "Continue To use an item, you need to be near it. Move to the next available bri…" at bounding box center [128, 241] width 227 height 75
click at [215, 251] on p "To use an item, you need to be near it. Move to the next available bridge (poin…" at bounding box center [128, 233] width 203 height 35
click at [215, 254] on p "Continue To use an item, you need to be near it. Move to the next available bri…" at bounding box center [128, 242] width 227 height 77
click at [0, 0] on button "Continue" at bounding box center [0, 0] width 0 height 0
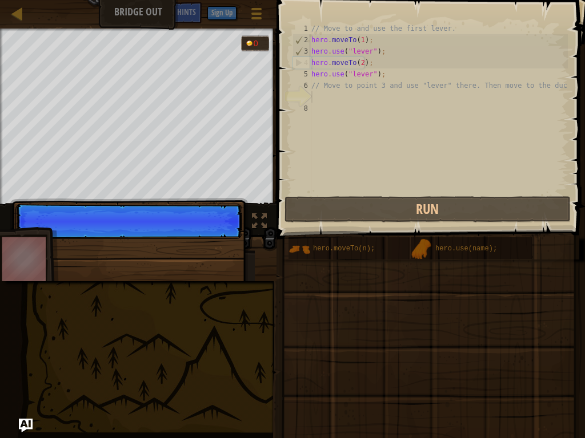
click at [214, 258] on div "Continue" at bounding box center [129, 288] width 238 height 169
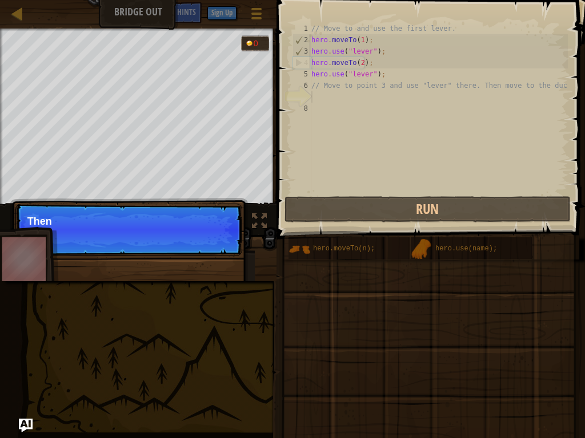
click at [214, 258] on div "Continue Then" at bounding box center [129, 288] width 238 height 169
click at [217, 250] on p "Continue Then move to the duck at the poi" at bounding box center [128, 230] width 227 height 53
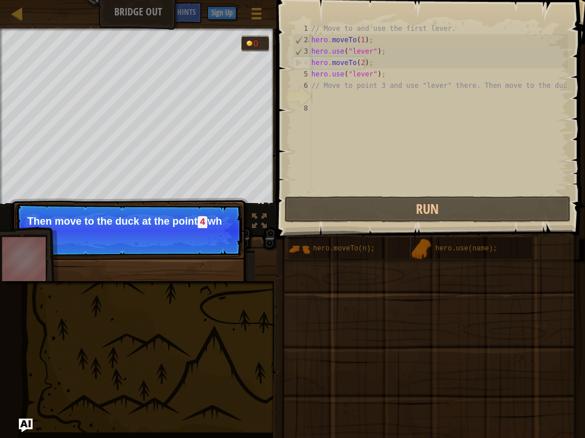
click at [218, 247] on p "Continue Then move to the duck at the [GEOGRAPHIC_DATA] wh" at bounding box center [128, 231] width 227 height 54
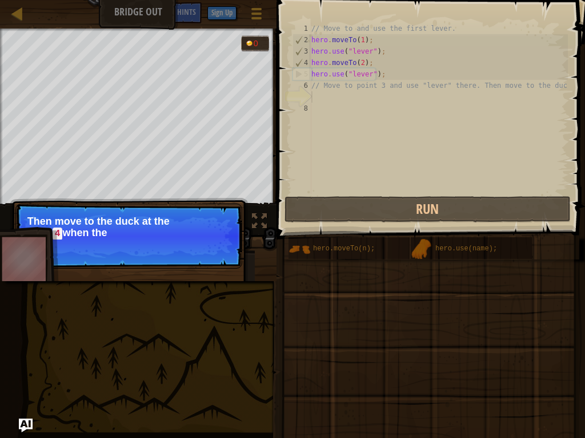
click at [218, 246] on p "Continue Then move to the duck at the point 4 when the" at bounding box center [128, 236] width 227 height 65
click at [218, 246] on p "Continue Then move to the duck at the point 4 when the bridge" at bounding box center [128, 236] width 227 height 65
click at [218, 246] on p "Continue Then move to the duck at the point 4 when the bridge is ena" at bounding box center [128, 236] width 227 height 65
click at [217, 248] on button "Continue" at bounding box center [209, 249] width 47 height 15
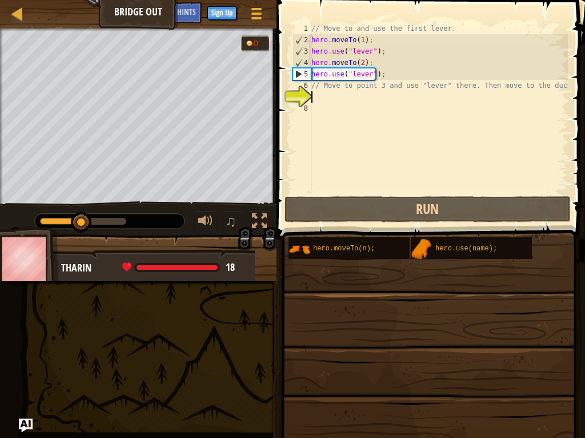
click at [216, 248] on div "Use the bridge levers. Get to the duck pet (point 4). Goals : Incomplete 0 ♫ [P…" at bounding box center [292, 155] width 585 height 253
click at [325, 102] on div "// Move to and use the first lever. hero . moveTo ( 1 ) ; hero . use ( "lever" …" at bounding box center [438, 120] width 259 height 194
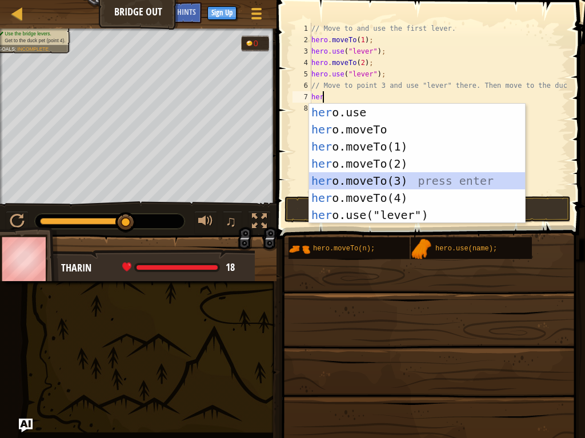
click at [359, 179] on div "her o.use press enter her o.moveTo press enter her o.moveTo(1) press enter her …" at bounding box center [417, 181] width 216 height 154
type textarea "hero.moveTo(3);"
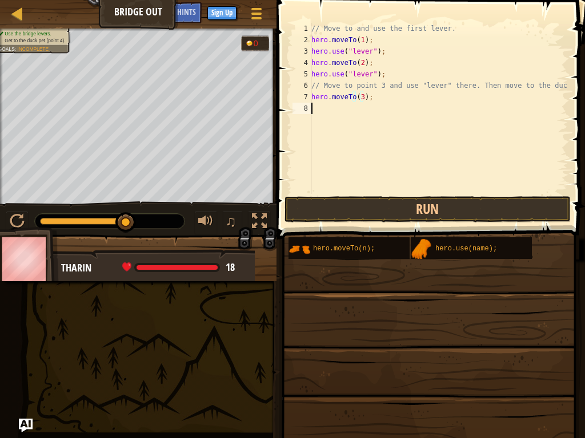
click at [340, 116] on div "// Move to and use the first lever. hero . moveTo ( 1 ) ; hero . use ( "lever" …" at bounding box center [438, 120] width 259 height 194
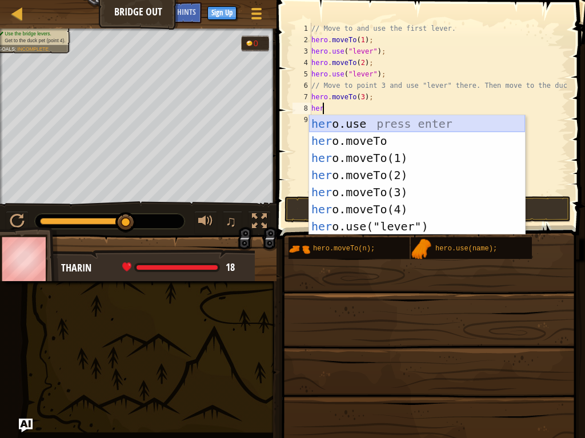
click at [353, 126] on div "her o.use press enter her o.moveTo press enter her o.moveTo(1) press enter her …" at bounding box center [417, 192] width 216 height 154
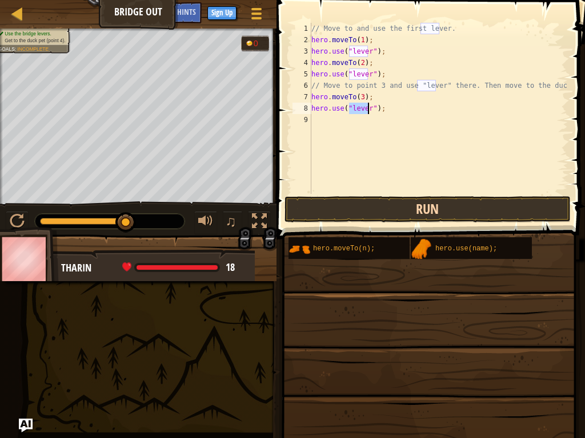
type textarea "hero.use("lever");"
click at [376, 209] on button "Run" at bounding box center [427, 209] width 286 height 26
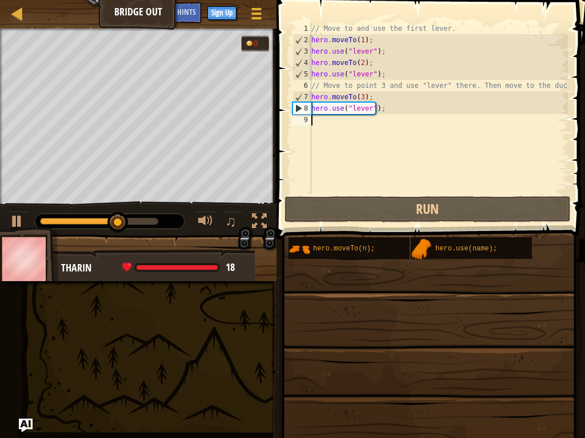
click at [323, 122] on div "// Move to and use the first lever. hero . moveTo ( 1 ) ; hero . use ( "lever" …" at bounding box center [438, 120] width 259 height 194
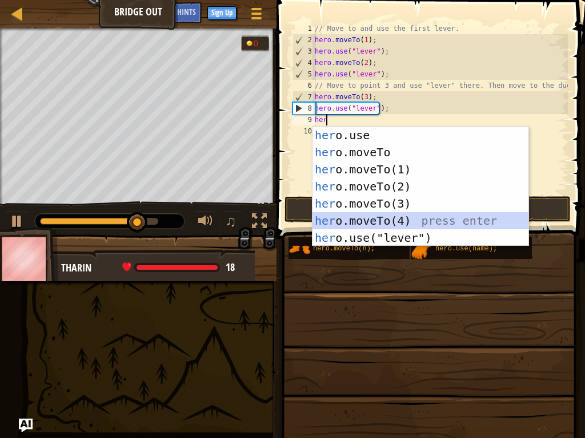
click at [364, 218] on div "her o.use press enter her o.moveTo press enter her o.moveTo(1) press enter her …" at bounding box center [420, 204] width 216 height 154
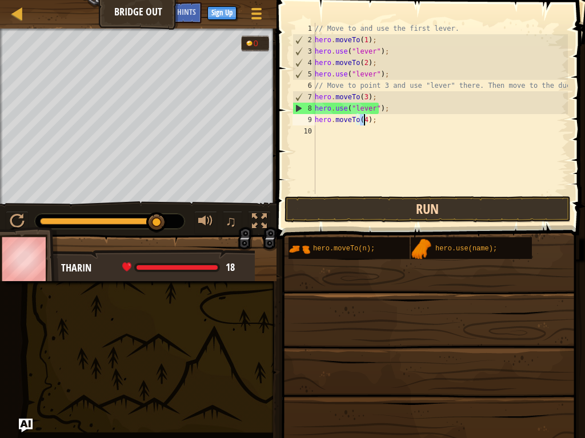
type textarea "hero.moveTo(4);"
click at [334, 208] on button "Run" at bounding box center [427, 209] width 286 height 26
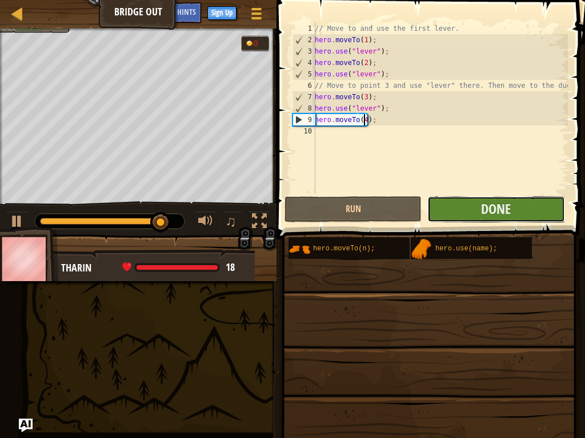
click at [457, 212] on button "Done" at bounding box center [495, 209] width 137 height 26
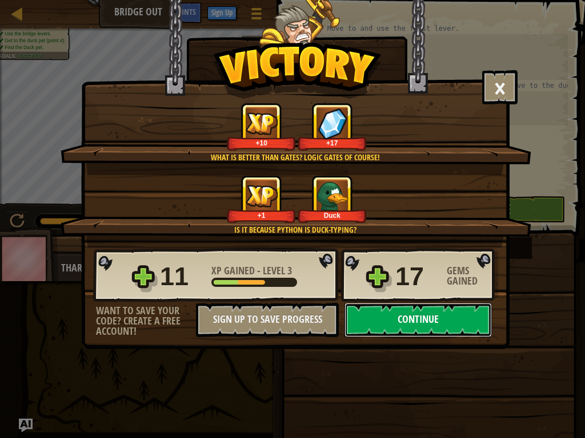
click at [415, 316] on button "Continue" at bounding box center [417, 320] width 147 height 34
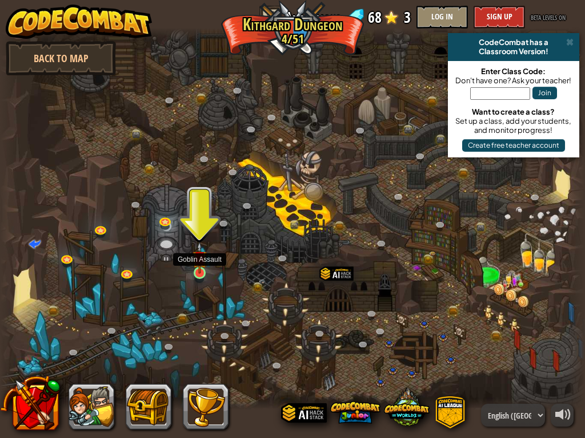
click at [199, 272] on img at bounding box center [199, 258] width 14 height 32
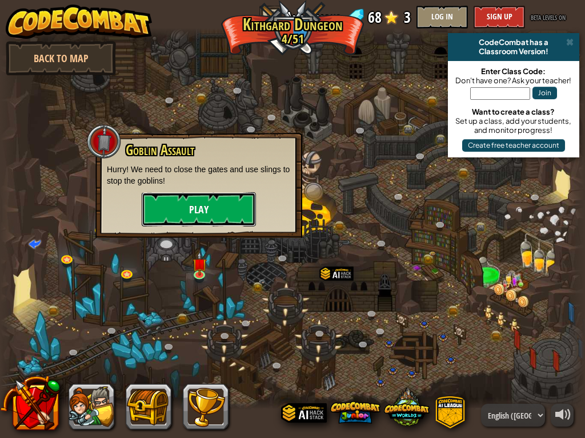
click at [209, 212] on button "Play" at bounding box center [199, 209] width 114 height 34
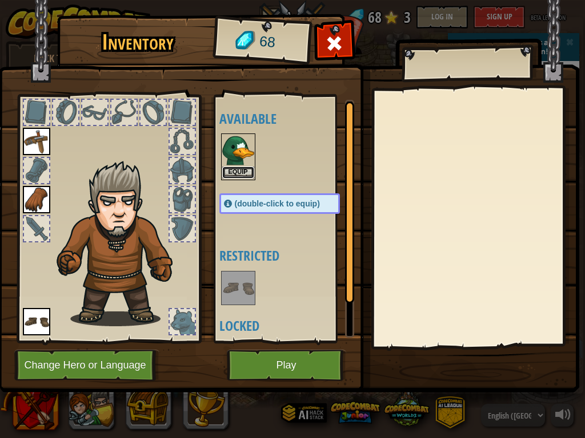
click at [246, 169] on button "Equip" at bounding box center [238, 173] width 32 height 12
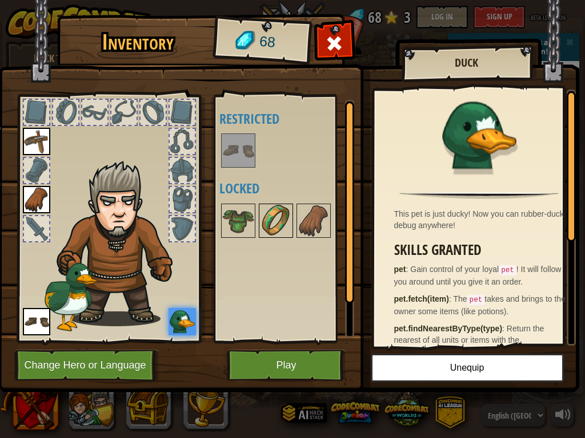
click at [268, 223] on img at bounding box center [276, 221] width 32 height 32
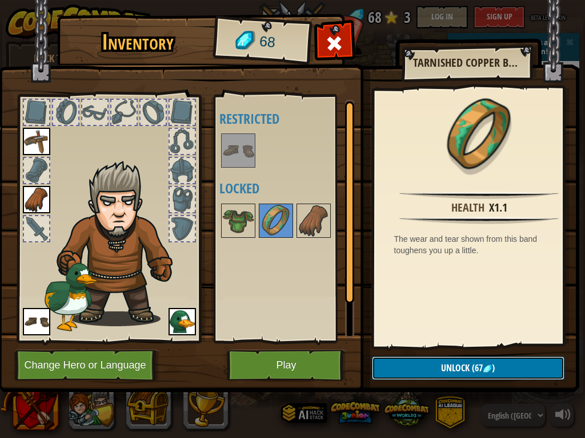
click at [422, 365] on button "Unlock (67 )" at bounding box center [468, 368] width 192 height 23
click at [391, 359] on button "Confirm" at bounding box center [468, 368] width 192 height 23
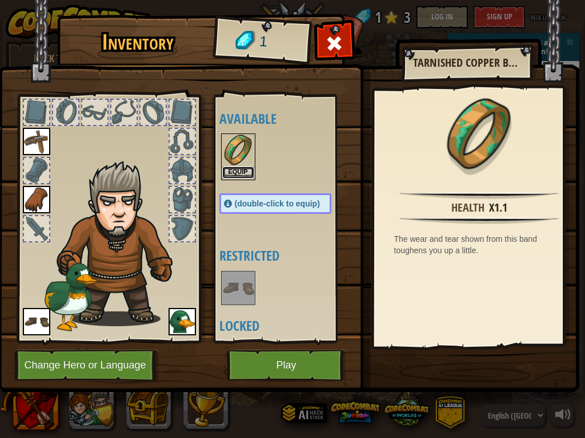
click at [240, 167] on button "Equip" at bounding box center [238, 173] width 32 height 12
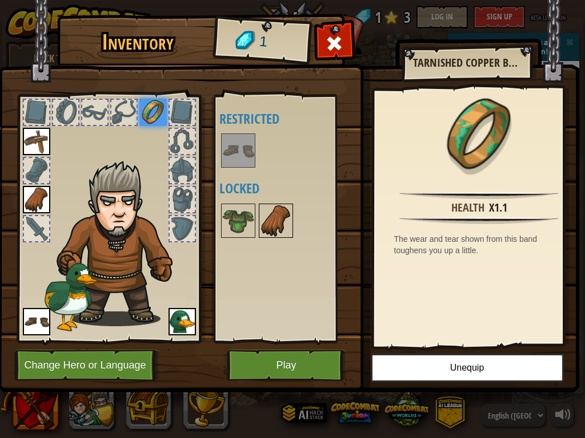
click at [279, 223] on img at bounding box center [276, 221] width 32 height 32
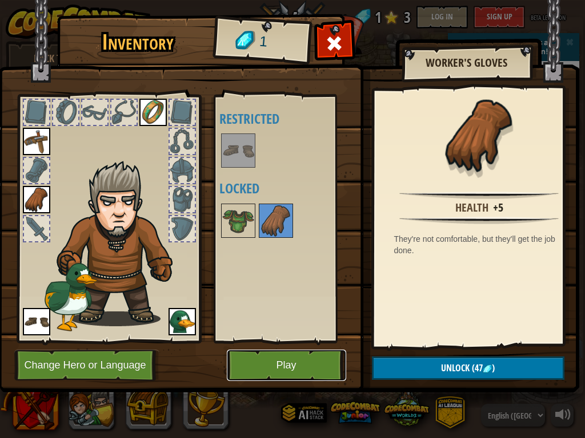
click at [325, 359] on button "Play" at bounding box center [286, 365] width 119 height 31
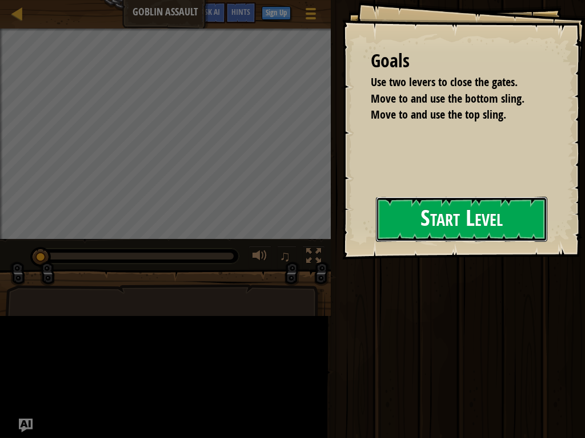
click at [394, 229] on button "Start Level" at bounding box center [461, 219] width 171 height 45
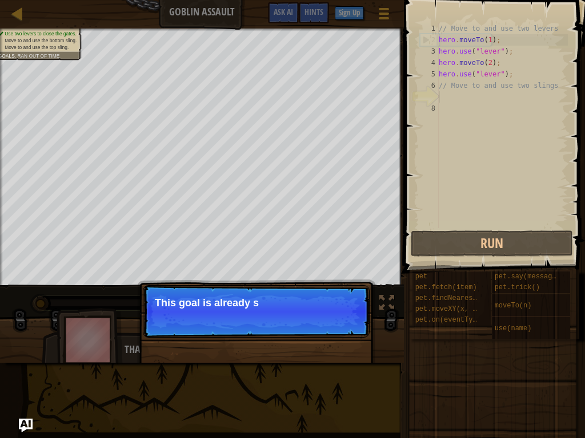
click at [333, 325] on p "Continue This goal is already s" at bounding box center [256, 311] width 227 height 53
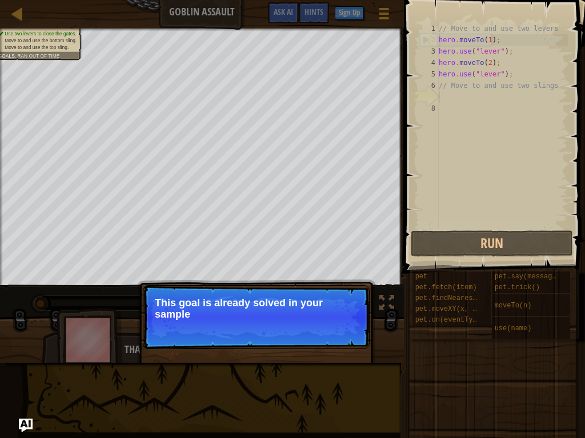
click at [335, 324] on p "Continue This goal is already solved in your sample" at bounding box center [256, 317] width 227 height 64
click at [335, 324] on p "Continue This goal is already solved in your sample code." at bounding box center [256, 317] width 227 height 64
click at [335, 324] on p "Continue This goal is already solved in your sample code. Focus o" at bounding box center [256, 317] width 227 height 64
click at [335, 324] on p "Continue This goal is already solved in your sample code. Focus on using" at bounding box center [256, 317] width 227 height 64
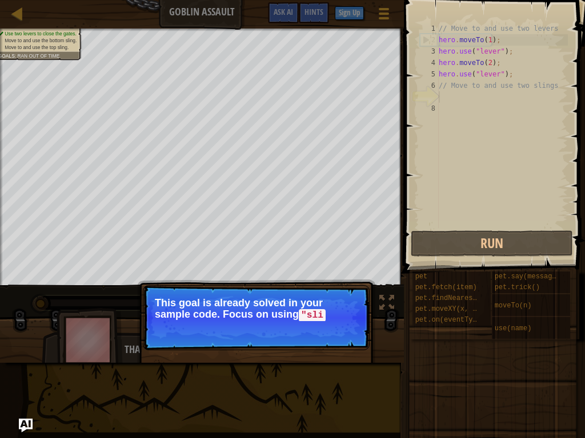
click at [335, 324] on p "Continue This goal is already solved in your sample code. Focus on using "sli" at bounding box center [256, 317] width 227 height 65
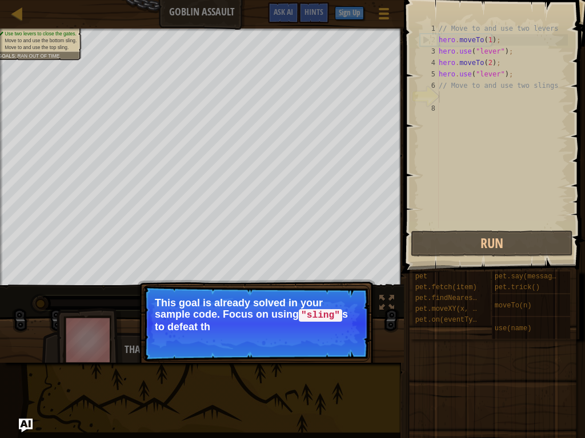
click at [335, 324] on p "This goal is already solved in your sample code. Focus on using "sling" s to de…" at bounding box center [256, 314] width 203 height 35
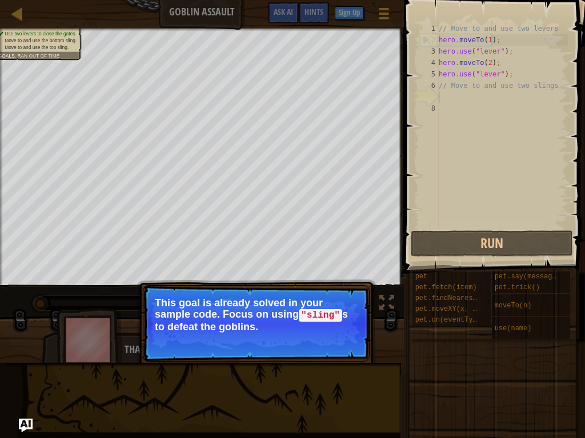
click at [335, 324] on p "This goal is already solved in your sample code. Focus on using "sling" s to de…" at bounding box center [256, 314] width 203 height 35
click at [341, 335] on button "Continue" at bounding box center [336, 342] width 47 height 15
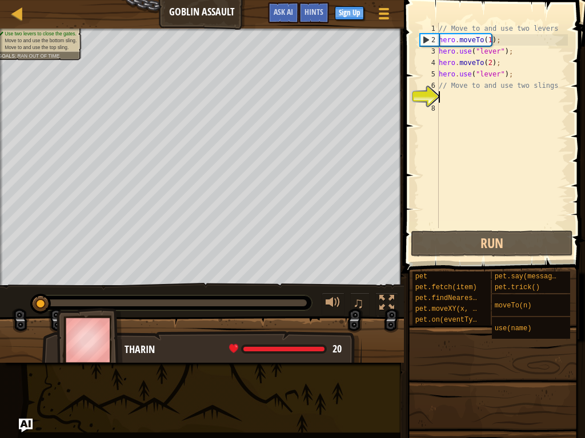
scroll to position [5, 0]
click at [451, 99] on div "// Move to and use two levers hero . moveTo ( 1 ) ; hero . use ( "lever" ) ; he…" at bounding box center [501, 137] width 131 height 228
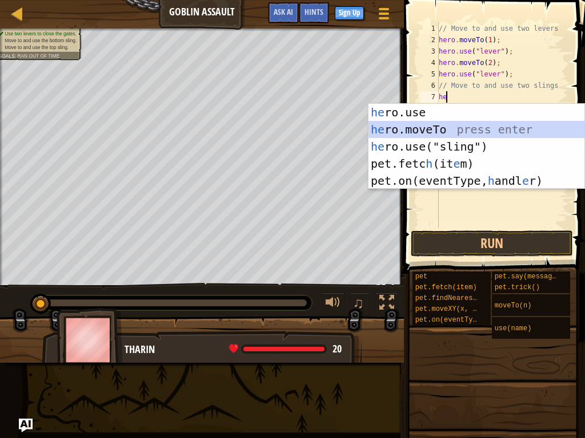
click at [461, 123] on div "he ro.use press enter he ro.moveTo press enter he ro.use("sling") press enter p…" at bounding box center [476, 164] width 216 height 120
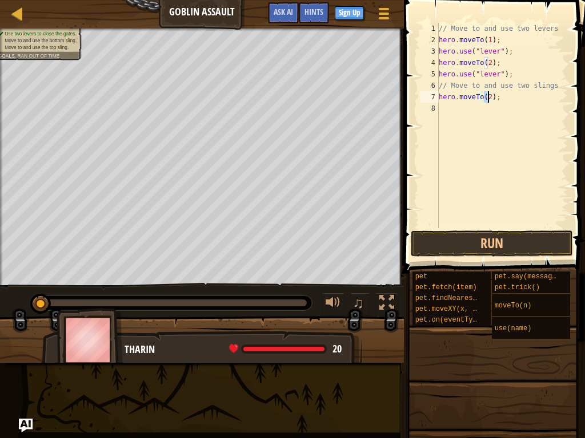
click at [488, 99] on div "// Move to and use two levers hero . moveTo ( 1 ) ; hero . use ( "lever" ) ; he…" at bounding box center [501, 126] width 131 height 206
type textarea "hero.moveTo(3);"
click at [479, 239] on button "Run" at bounding box center [492, 244] width 162 height 26
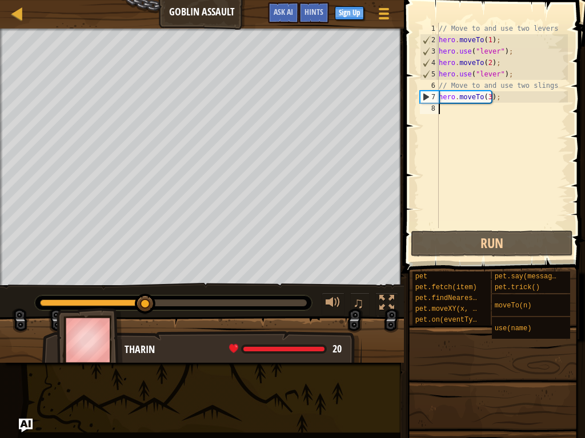
click at [449, 108] on div "// Move to and use two levers hero . moveTo ( 1 ) ; hero . use ( "lever" ) ; he…" at bounding box center [501, 137] width 131 height 228
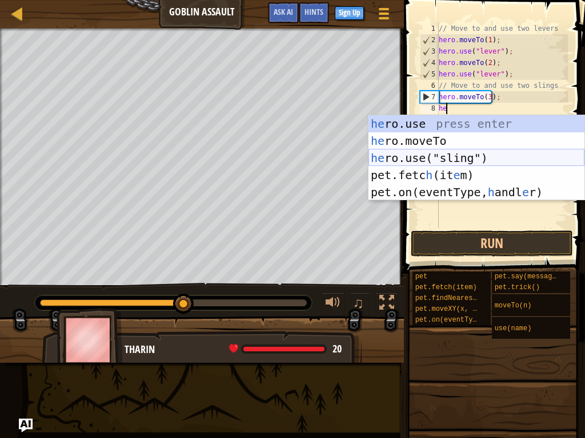
click at [461, 154] on div "he ro.use press enter he ro.moveTo press enter he ro.use("sling") press enter p…" at bounding box center [476, 175] width 216 height 120
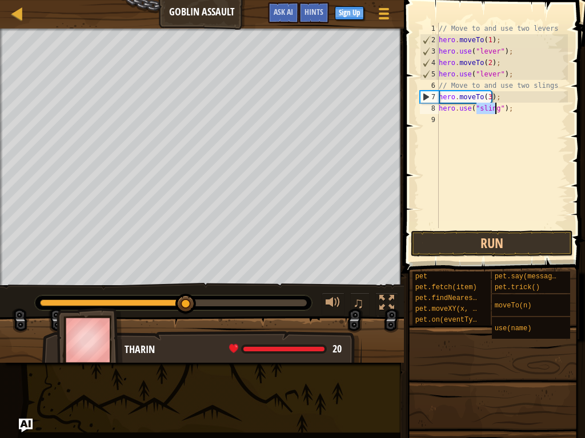
type textarea "hero.use("sling");"
click at [463, 122] on div "// Move to and use two levers hero . moveTo ( 1 ) ; hero . use ( "lever" ) ; he…" at bounding box center [501, 137] width 131 height 228
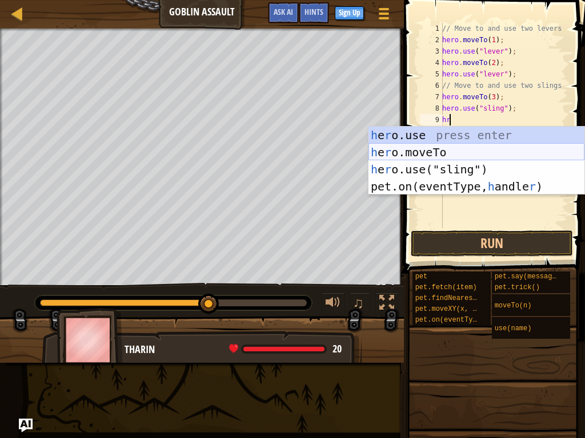
click at [472, 150] on div "h e r o.use press enter h e r o.moveTo press enter h e r o.use("sling") press e…" at bounding box center [476, 178] width 216 height 103
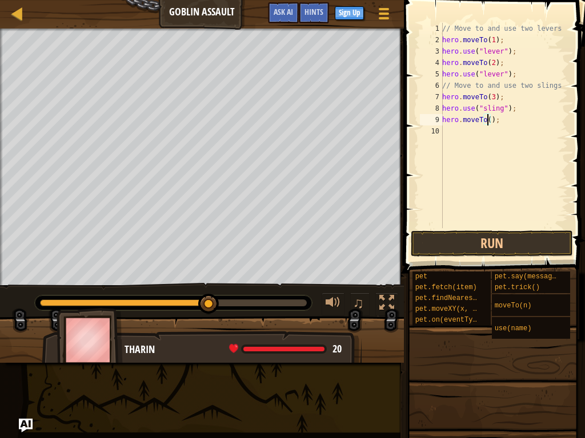
type textarea "hero.moveTo(4);"
click at [488, 137] on div "// Move to and use two levers hero . moveTo ( 1 ) ; hero . use ( "lever" ) ; he…" at bounding box center [504, 137] width 128 height 228
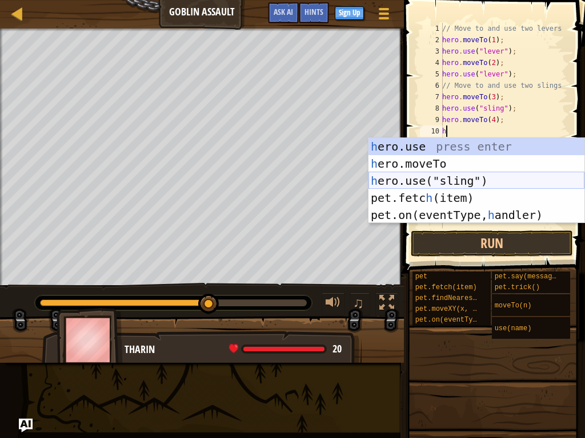
click at [486, 178] on div "h ero.use press enter h ero.moveTo press enter h ero.use("sling") press enter p…" at bounding box center [476, 198] width 216 height 120
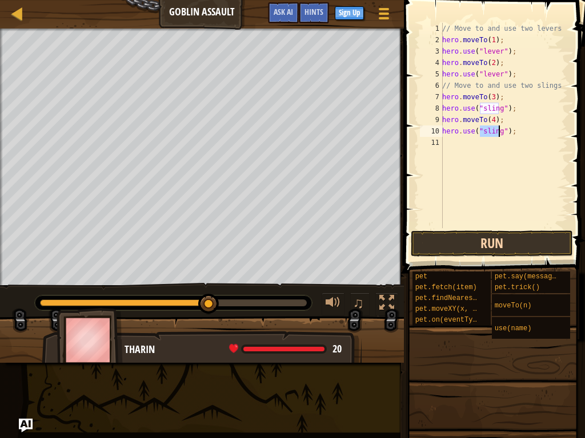
type textarea "hero.use("sling");"
click at [481, 244] on button "Run" at bounding box center [492, 244] width 162 height 26
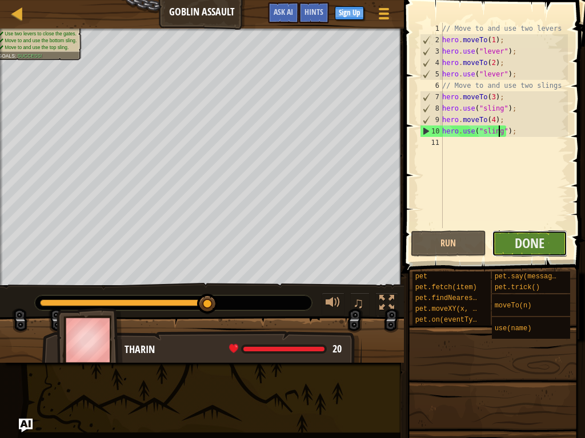
click at [545, 239] on button "Done" at bounding box center [529, 244] width 75 height 26
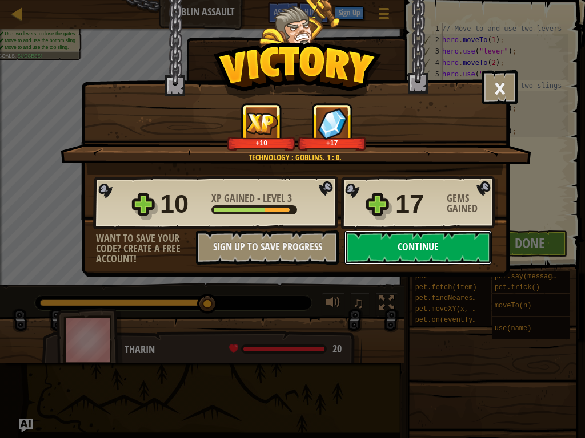
click at [475, 251] on button "Continue" at bounding box center [417, 248] width 147 height 34
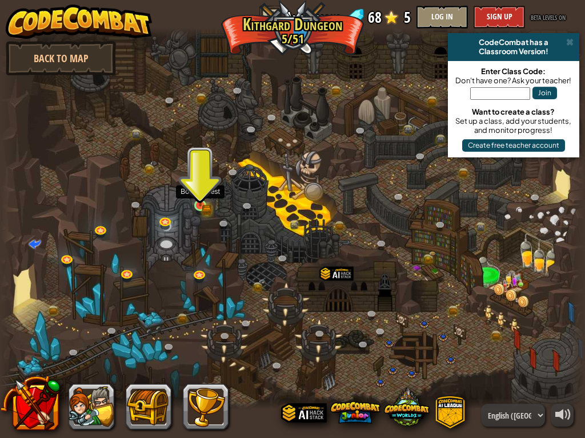
click at [198, 201] on img at bounding box center [200, 191] width 14 height 31
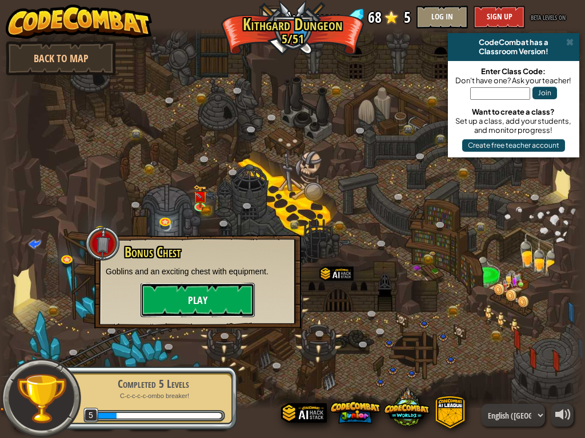
click at [232, 288] on button "Play" at bounding box center [197, 300] width 114 height 34
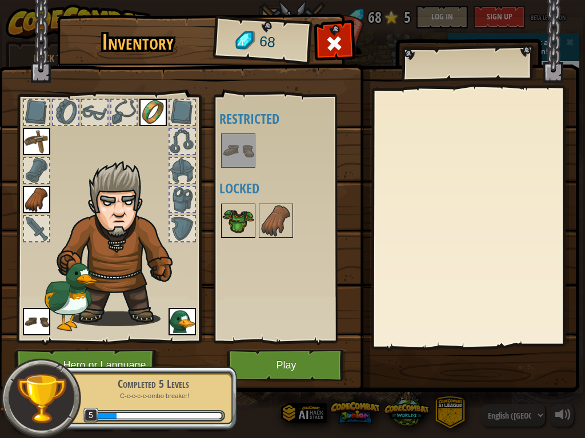
click at [240, 228] on img at bounding box center [238, 221] width 32 height 32
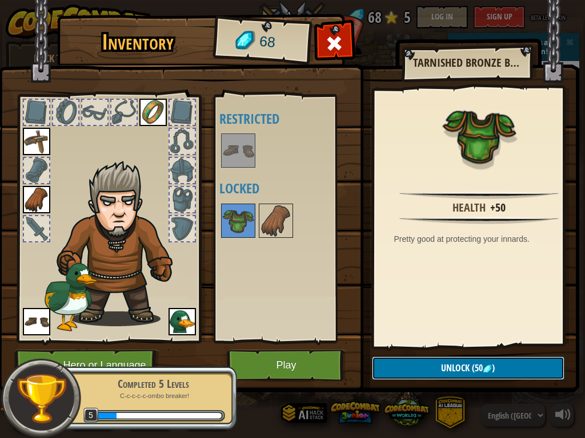
click at [406, 363] on button "Unlock (50 )" at bounding box center [468, 368] width 192 height 23
click at [401, 365] on button "Confirm" at bounding box center [468, 368] width 192 height 23
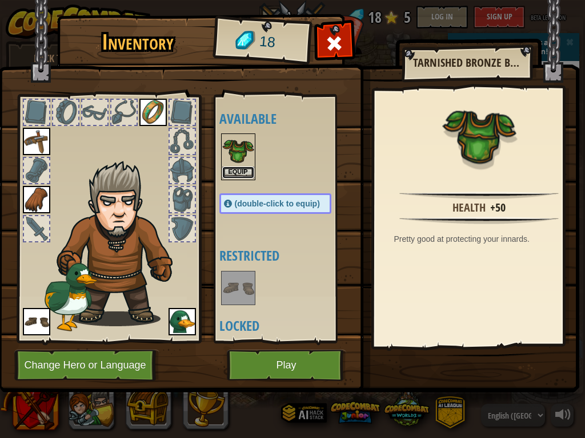
click at [242, 173] on button "Equip" at bounding box center [238, 173] width 32 height 12
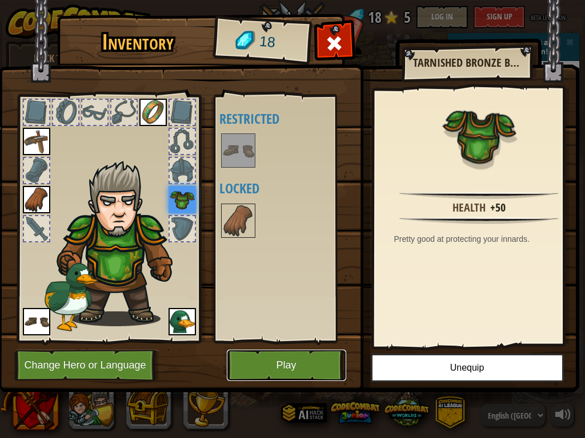
click at [290, 361] on button "Play" at bounding box center [286, 365] width 119 height 31
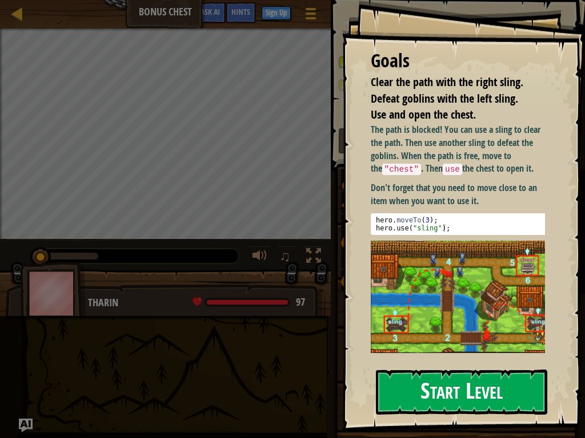
click at [410, 365] on button "Start Level" at bounding box center [461, 392] width 171 height 45
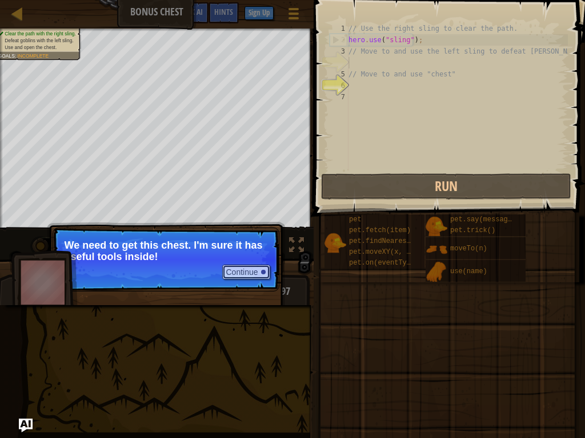
click at [248, 265] on button "Continue" at bounding box center [245, 272] width 47 height 15
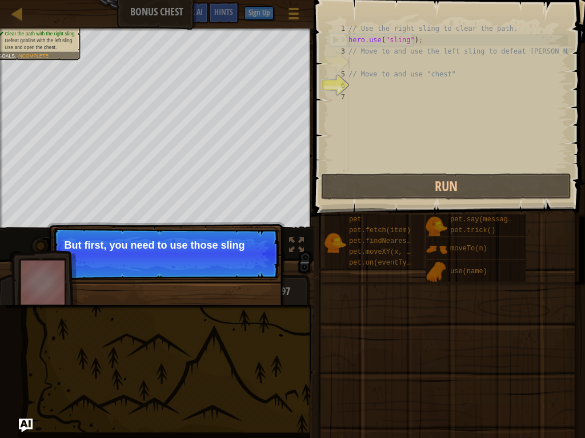
click at [251, 268] on p "Continue But first, you need to use those sling" at bounding box center [166, 254] width 227 height 53
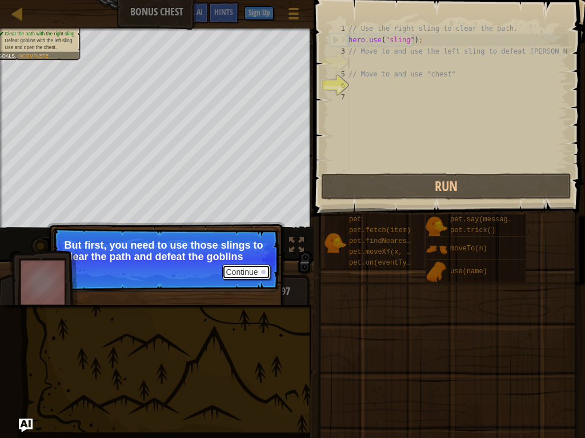
click at [250, 273] on button "Continue" at bounding box center [245, 272] width 47 height 15
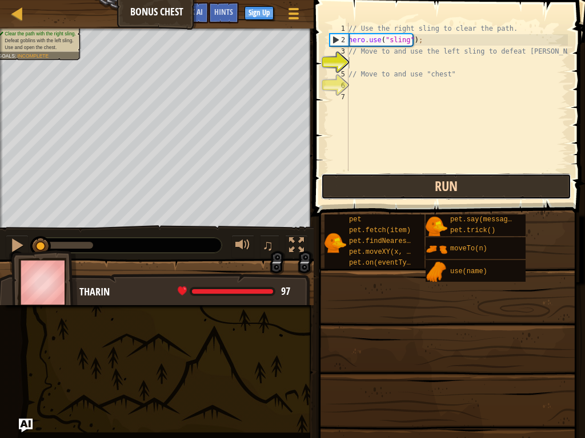
click at [392, 192] on button "Run" at bounding box center [446, 187] width 250 height 26
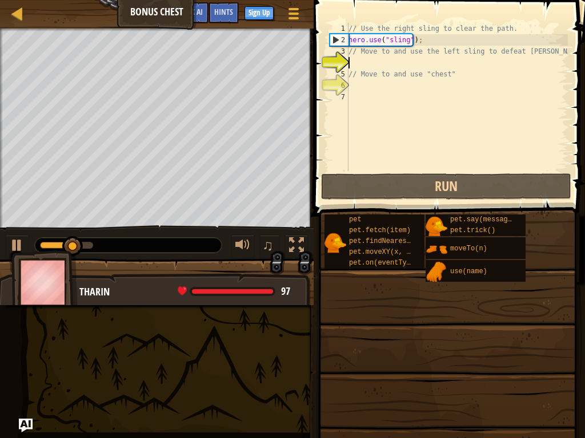
click at [375, 65] on div "// Use the right sling to clear the path. hero . use ( "sling" ) ; // Move to a…" at bounding box center [457, 108] width 222 height 171
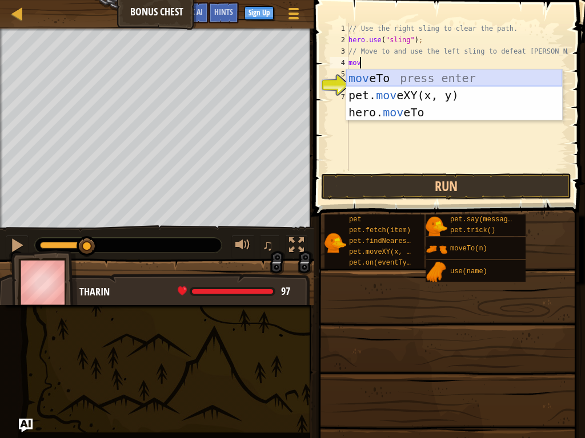
click at [389, 80] on div "mov eTo press enter pet. mov eXY(x, y) press enter hero. mov eTo press enter" at bounding box center [454, 113] width 216 height 86
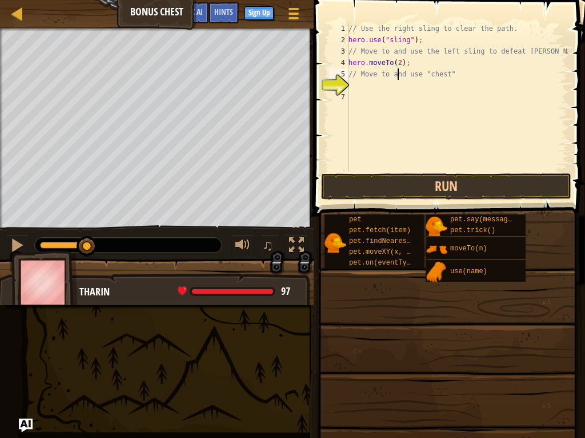
click at [396, 75] on div "// Use the right sling to clear the path. hero . use ( "sling" ) ; // Move to a…" at bounding box center [457, 108] width 222 height 171
type textarea "// Move to and use "chest""
click at [401, 91] on div "// Use the right sling to clear the path. hero . use ( "sling" ) ; // Move to a…" at bounding box center [457, 108] width 222 height 171
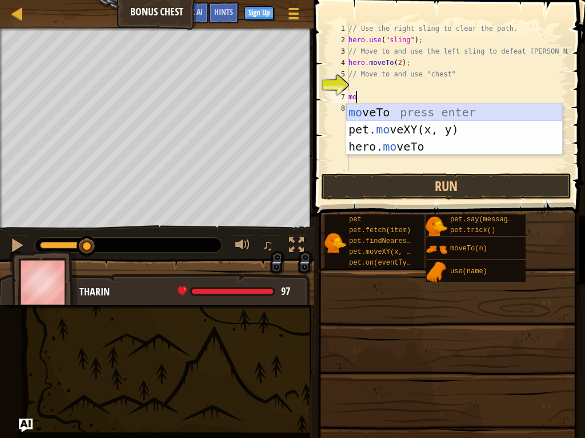
click at [401, 111] on div "mo veTo press enter pet. mo veXY(x, y) press enter hero. mo veTo press enter" at bounding box center [454, 147] width 216 height 86
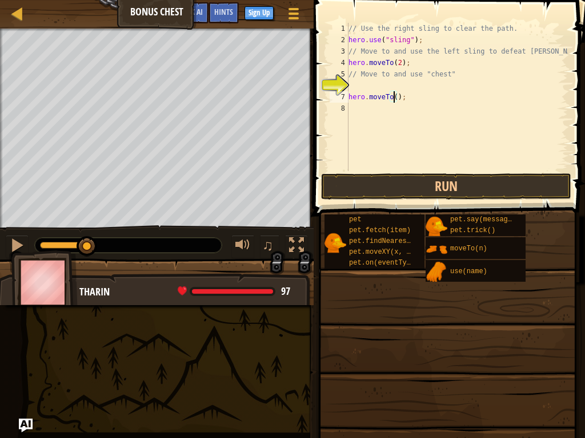
type textarea "hero.moveTo(3);"
click at [401, 111] on div "// Use the right sling to clear the path. hero . use ( "sling" ) ; // Move to a…" at bounding box center [457, 108] width 222 height 171
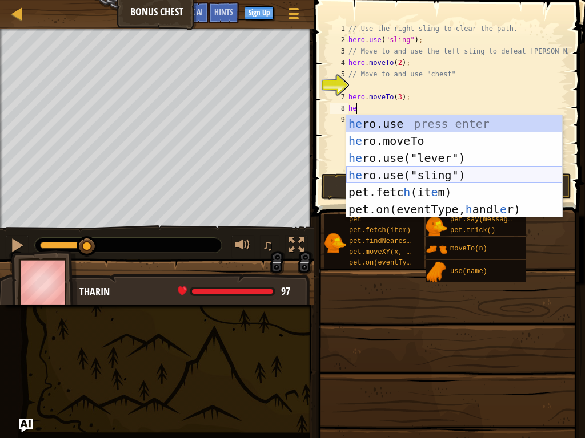
click at [404, 172] on div "he ro.use press enter he ro.moveTo press enter he ro.use("lever") press enter h…" at bounding box center [454, 183] width 216 height 137
type textarea "hero.use("sling");"
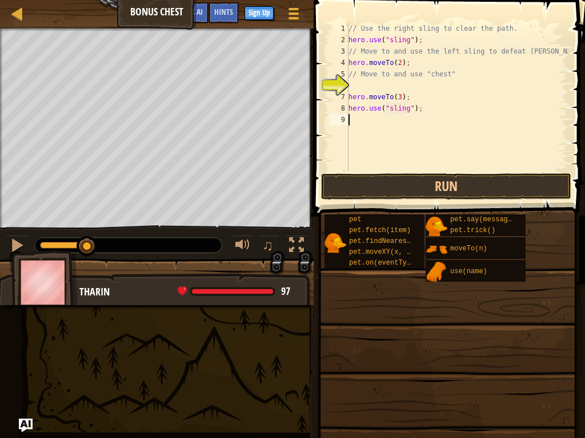
click at [377, 121] on div "// Use the right sling to clear the path. hero . use ( "sling" ) ; // Move to a…" at bounding box center [457, 108] width 222 height 171
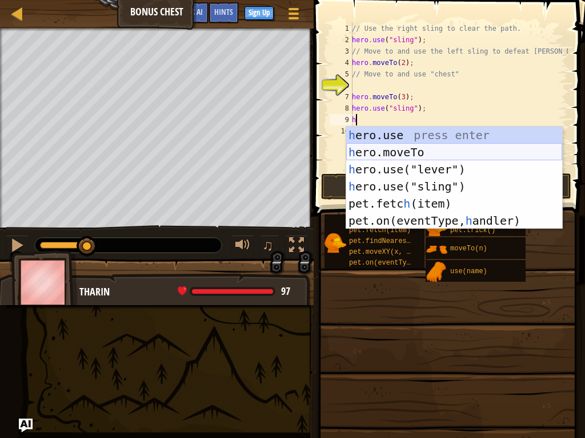
click at [387, 151] on div "h ero.use press enter h ero.moveTo press enter h ero.use("lever") press enter h…" at bounding box center [454, 195] width 216 height 137
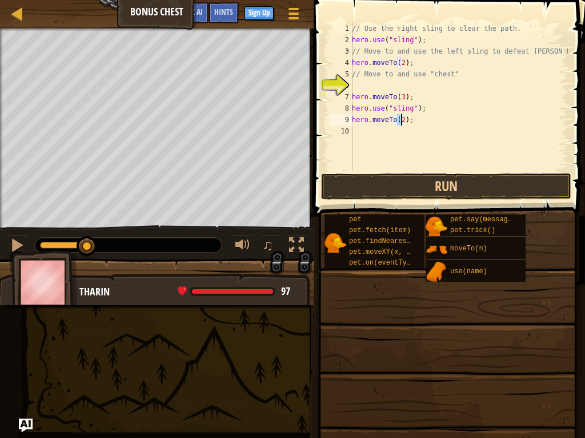
scroll to position [5, 4]
type textarea "hero.moveTo(4);"
click at [384, 128] on div "// Use the right sling to clear the path. hero . use ( "sling" ) ; // Move to a…" at bounding box center [458, 108] width 218 height 171
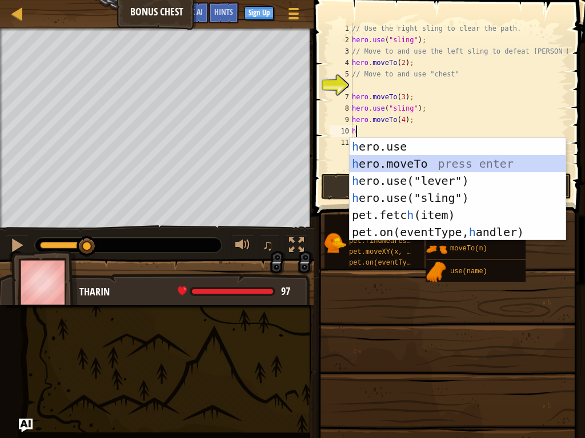
click at [411, 164] on div "h ero.use press enter h ero.moveTo press enter h ero.use("lever") press enter h…" at bounding box center [457, 206] width 216 height 137
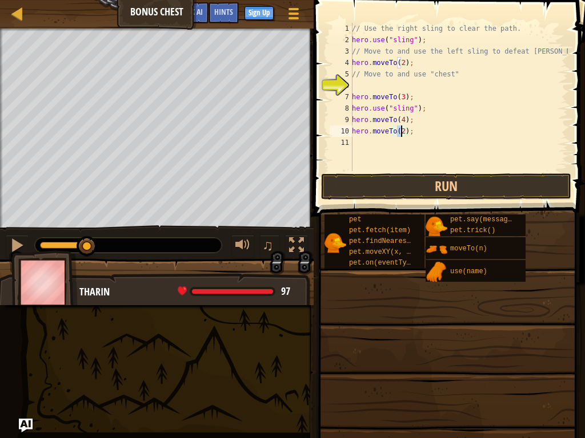
type textarea "hero.moveTo(5);"
click at [396, 141] on div "// Use the right sling to clear the path. hero . use ( "sling" ) ; // Move to a…" at bounding box center [458, 108] width 218 height 171
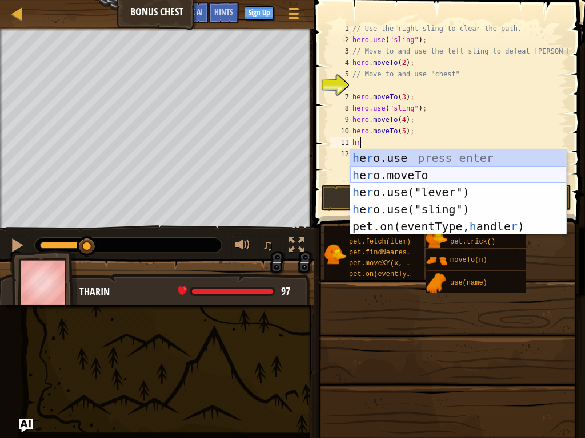
click at [405, 175] on div "h e r o.use press enter h e r o.moveTo press enter h e r o.use("lever") press e…" at bounding box center [458, 210] width 216 height 120
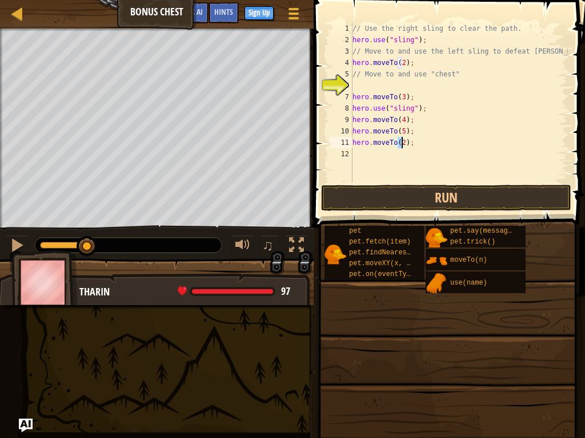
type textarea "hero.moveTo(6);"
click at [357, 156] on div "// Use the right sling to clear the path. hero . use ( "sling" ) ; // Move to a…" at bounding box center [459, 114] width 218 height 183
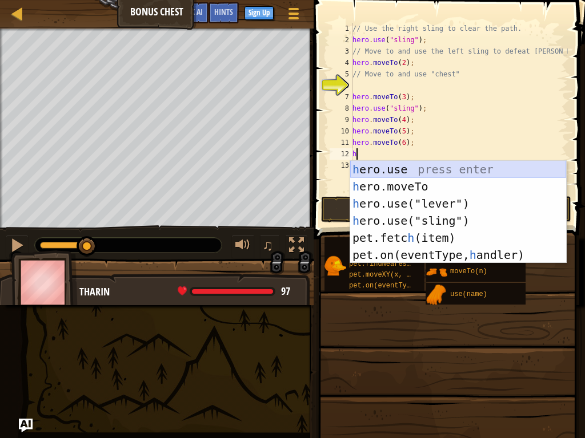
click at [430, 171] on div "h ero.use press enter h ero.moveTo press enter h ero.use("lever") press enter h…" at bounding box center [458, 229] width 216 height 137
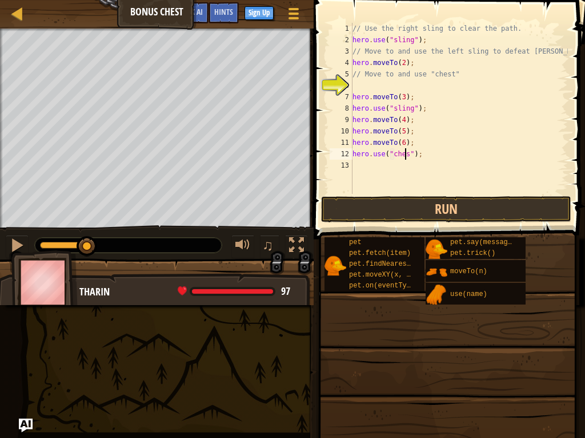
scroll to position [5, 5]
click at [443, 211] on button "Run" at bounding box center [446, 209] width 250 height 26
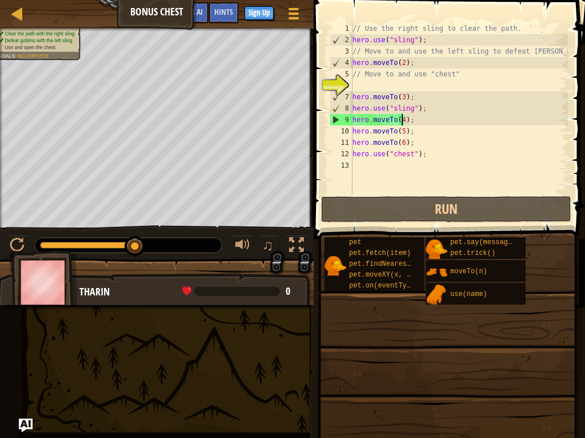
click at [403, 119] on div "// Use the right sling to clear the path. hero . use ( "sling" ) ; // Move to a…" at bounding box center [459, 120] width 218 height 194
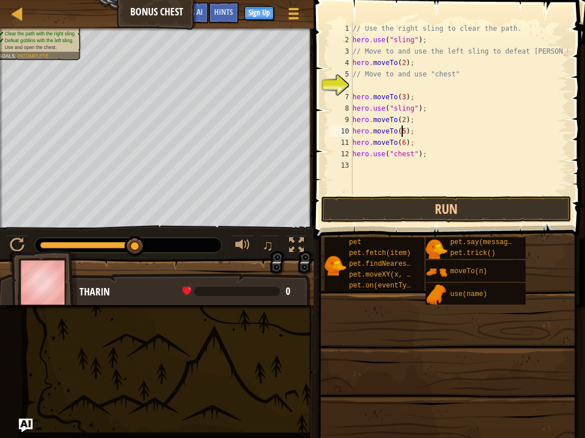
click at [400, 130] on div "// Use the right sling to clear the path. hero . use ( "sling" ) ; // Move to a…" at bounding box center [459, 120] width 218 height 194
type textarea "hero.moveTo(4);"
click at [408, 204] on button "Run" at bounding box center [446, 209] width 250 height 26
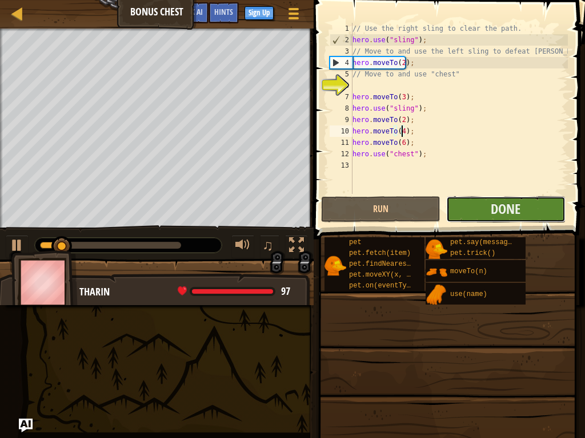
click at [468, 202] on button "Done" at bounding box center [505, 209] width 119 height 26
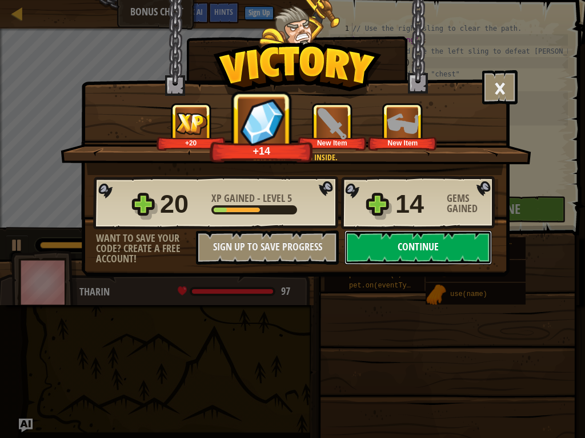
click at [441, 247] on button "Continue" at bounding box center [417, 248] width 147 height 34
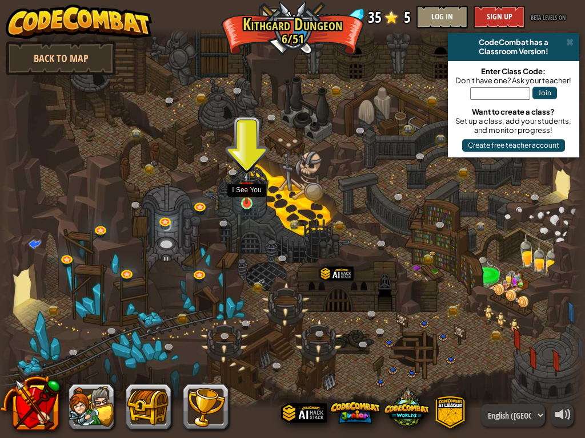
click at [248, 200] on img at bounding box center [246, 188] width 14 height 32
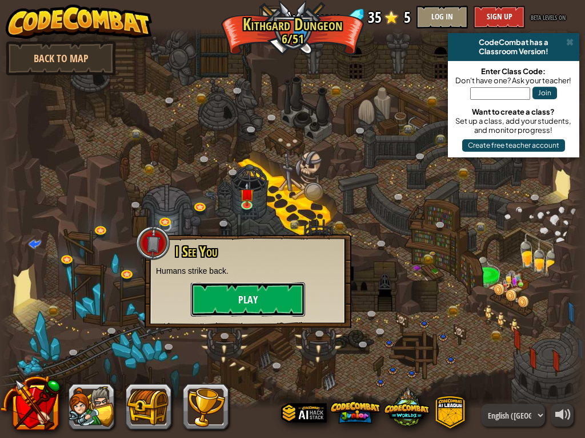
click at [249, 291] on button "Play" at bounding box center [248, 300] width 114 height 34
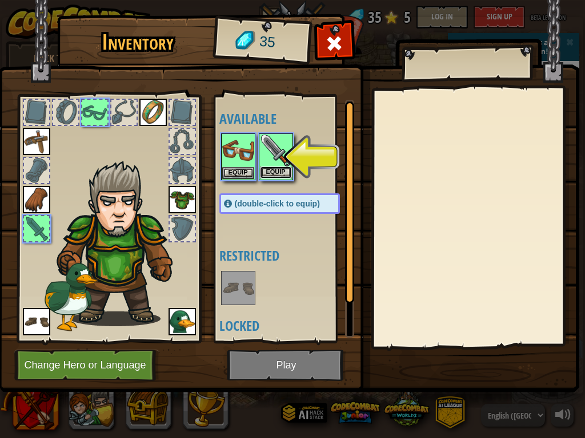
click at [288, 169] on button "Equip" at bounding box center [276, 173] width 32 height 12
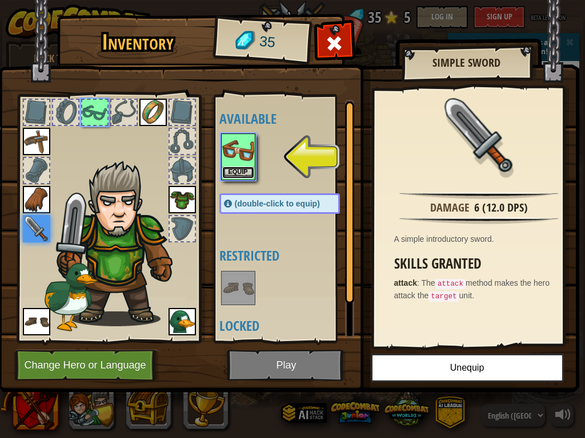
click at [249, 171] on button "Equip" at bounding box center [238, 173] width 32 height 12
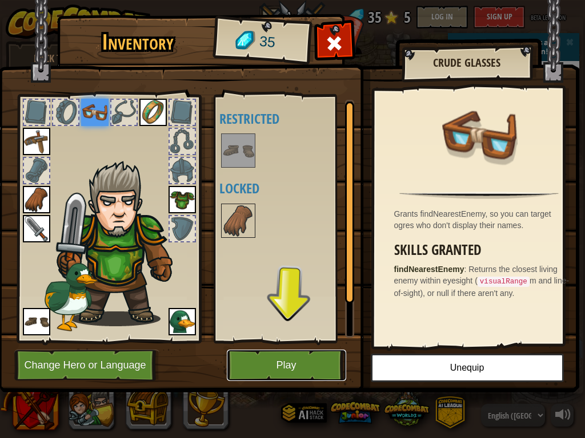
click at [277, 356] on button "Play" at bounding box center [286, 365] width 119 height 31
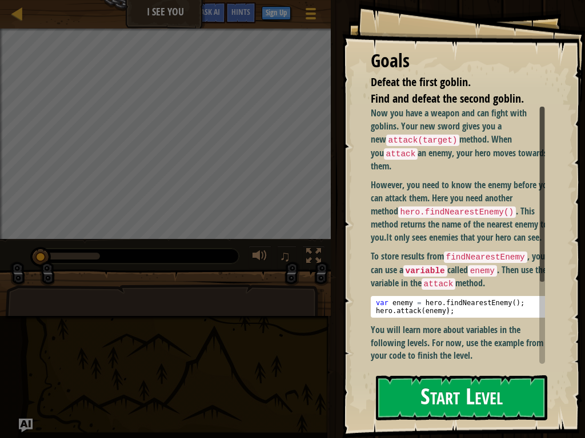
click at [442, 365] on button "Start Level" at bounding box center [461, 398] width 171 height 45
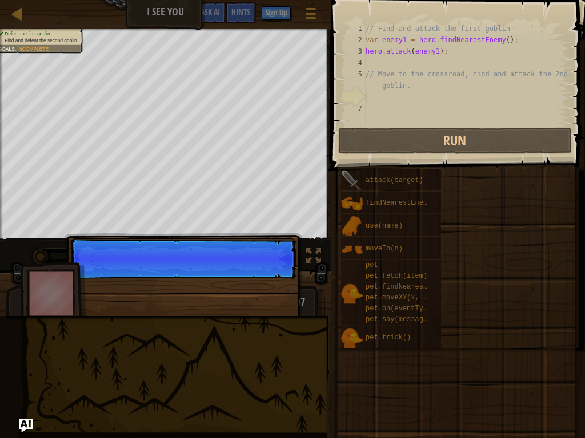
scroll to position [5, 0]
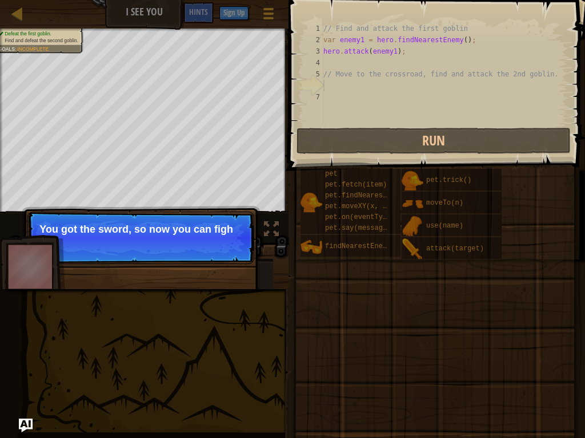
click at [198, 250] on p "Continue You got the sword, so now you can figh" at bounding box center [140, 238] width 227 height 53
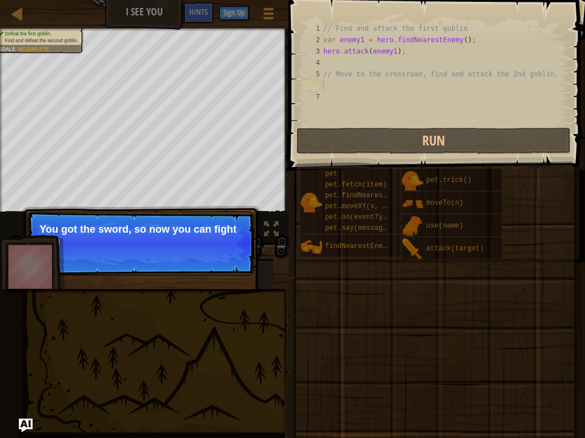
click at [198, 250] on p "Continue You got the sword, so now you can fight with" at bounding box center [140, 244] width 227 height 64
click at [198, 250] on p "Continue You got the sword, so now you can fight with goblins" at bounding box center [140, 244] width 227 height 64
click at [223, 257] on p "Continue You got the sword, so now you can fight with goblins using the he" at bounding box center [140, 244] width 227 height 65
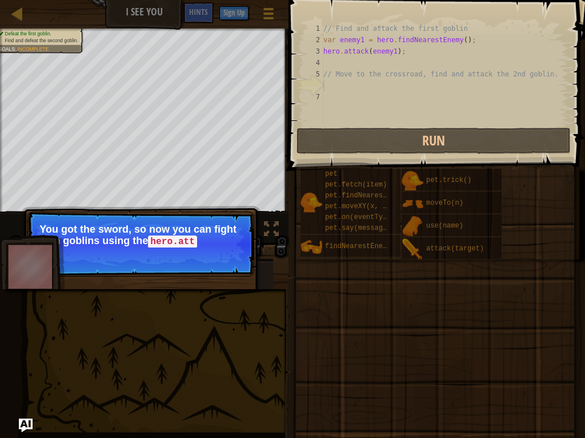
click at [223, 257] on p "Continue You got the sword, so now you can fight with goblins using the hero.att" at bounding box center [140, 244] width 227 height 65
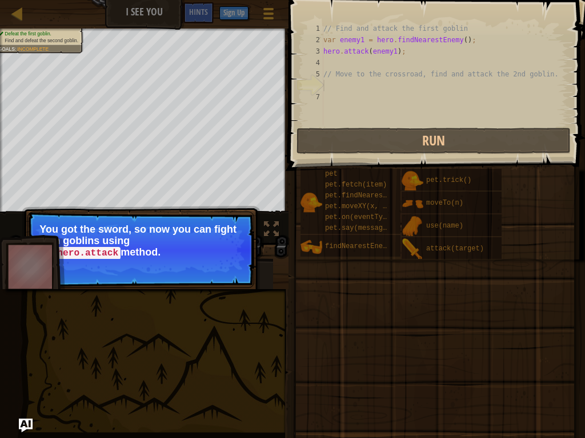
click at [223, 257] on p "You got the sword, so now you can fight with goblins using the hero.attack meth…" at bounding box center [140, 241] width 203 height 35
click at [223, 259] on p "You got the sword, so now you can fight with goblins using the hero.attack meth…" at bounding box center [140, 241] width 203 height 35
click at [231, 269] on button "Continue" at bounding box center [221, 268] width 47 height 15
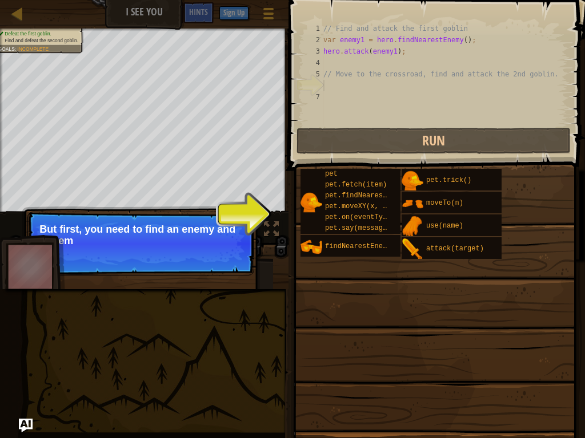
click at [310, 234] on div "pet pet.fetch(item) pet.findNearestByType(type) pet.moveXY(x, y) pet.on(eventTy…" at bounding box center [438, 213] width 277 height 91
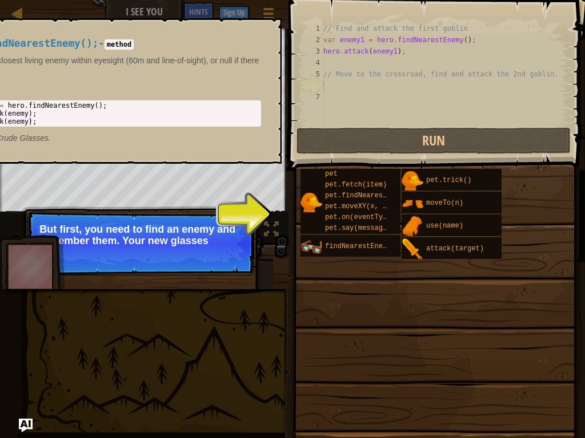
click at [319, 251] on img at bounding box center [311, 247] width 22 height 22
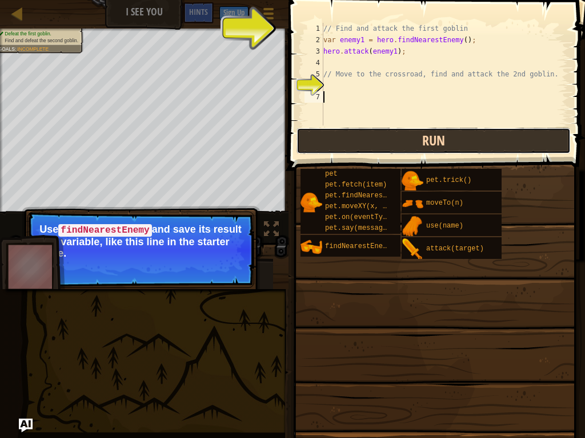
click at [319, 132] on button "Run" at bounding box center [433, 141] width 274 height 26
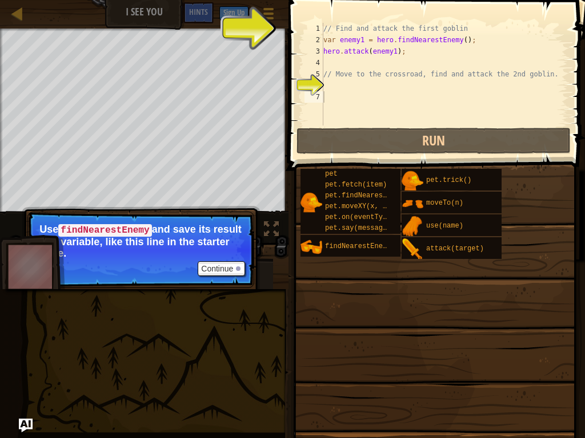
click at [283, 132] on div at bounding box center [284, 219] width 2 height 438
click at [203, 270] on button "Continue" at bounding box center [221, 268] width 47 height 15
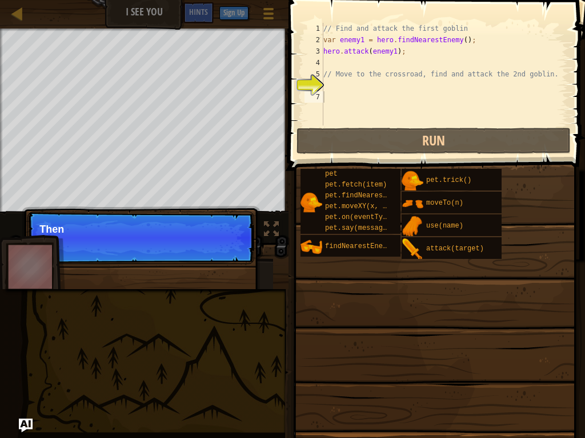
click at [203, 270] on div "Continue Then" at bounding box center [141, 296] width 238 height 169
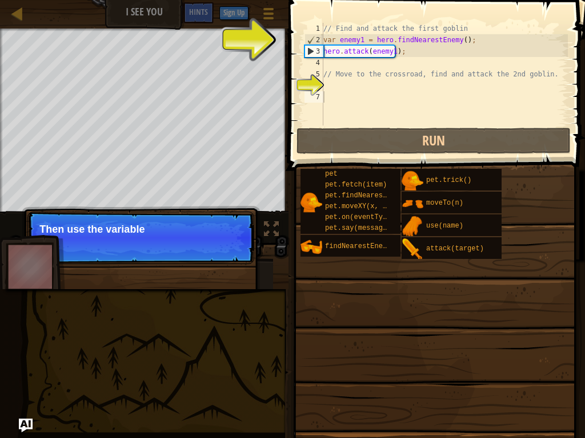
click at [216, 244] on p "Continue Then use the variable" at bounding box center [140, 238] width 227 height 53
click at [217, 243] on p "Continue Then use the variable enem" at bounding box center [140, 239] width 227 height 54
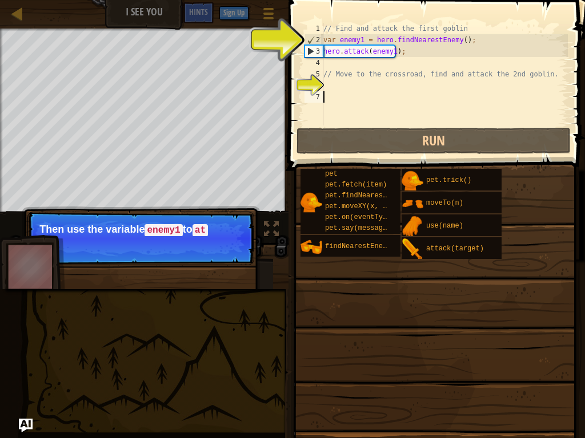
click at [219, 237] on p "Continue Then use the variable enemy1 to at" at bounding box center [140, 239] width 227 height 54
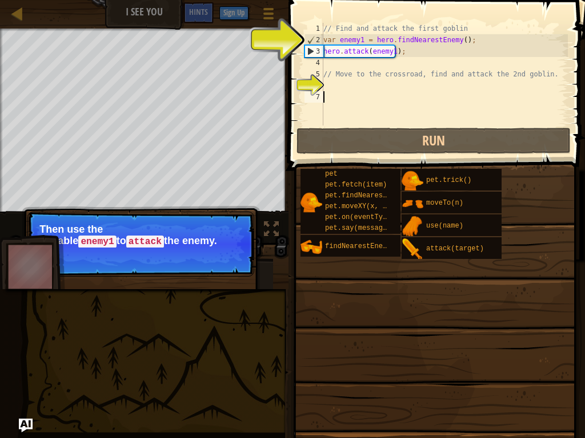
click at [219, 237] on p "Then use the variable enemy1 to attack the enemy." at bounding box center [140, 236] width 203 height 24
click at [164, 236] on code "attack" at bounding box center [145, 242] width 38 height 13
drag, startPoint x: 220, startPoint y: 233, endPoint x: 223, endPoint y: 242, distance: 8.9
click at [164, 236] on code "attack" at bounding box center [145, 242] width 38 height 13
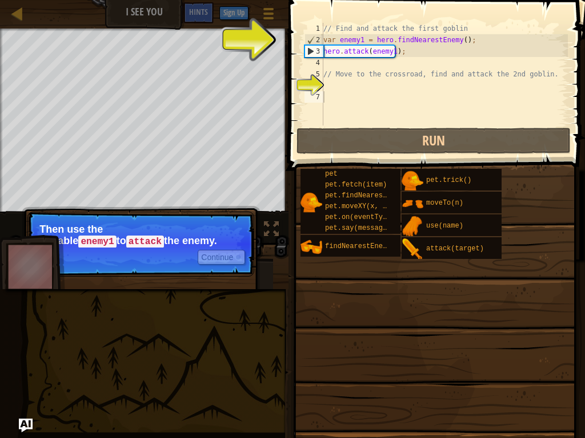
click at [223, 243] on p "Then use the variable enemy1 to attack the enemy." at bounding box center [140, 236] width 203 height 24
click at [226, 251] on button "Continue" at bounding box center [221, 257] width 47 height 15
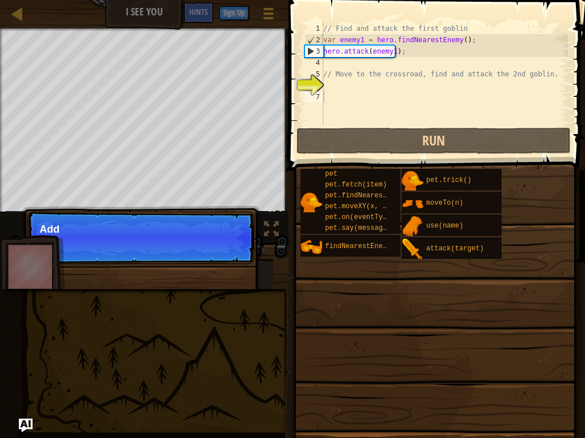
click at [226, 252] on p "Continue Add" at bounding box center [140, 238] width 227 height 53
click at [226, 252] on p "Continue Add code to move the h" at bounding box center [140, 238] width 227 height 53
click at [226, 252] on p "Continue Add code to move the hero to" at bounding box center [140, 238] width 227 height 53
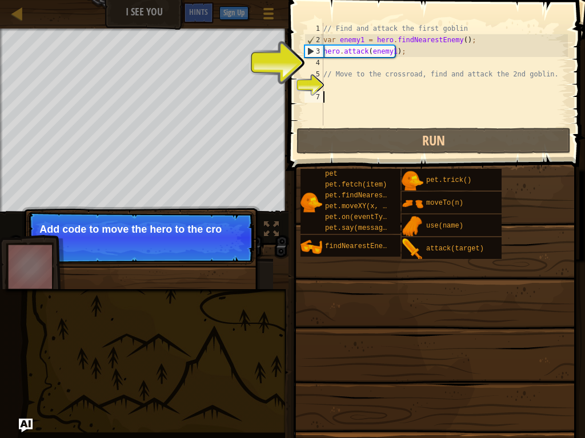
click at [226, 252] on p "Continue Add code to move the hero to the cro" at bounding box center [140, 238] width 227 height 53
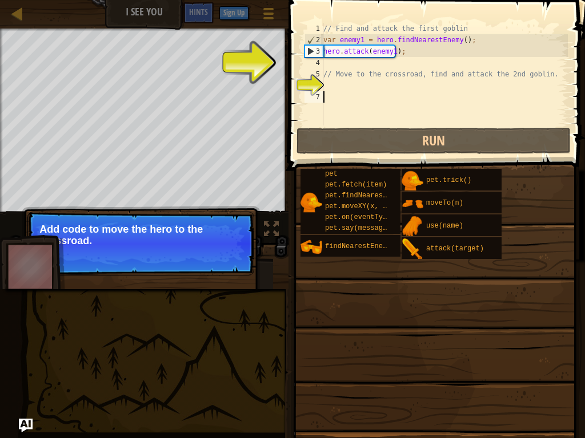
click at [226, 252] on p "Continue Add code to move the hero to the crossroad." at bounding box center [140, 244] width 227 height 64
click at [226, 253] on p "Continue Add code to move the hero to the crossroad. Then us" at bounding box center [140, 244] width 227 height 64
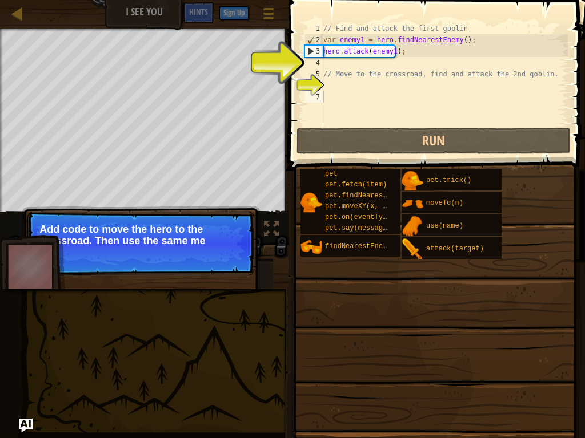
click at [227, 254] on p "Continue Add code to move the hero to the crossroad. Then use the same me" at bounding box center [140, 244] width 227 height 64
click at [228, 256] on p "Continue Add code to move the hero to the crossroad. Then use the same methods" at bounding box center [140, 244] width 227 height 64
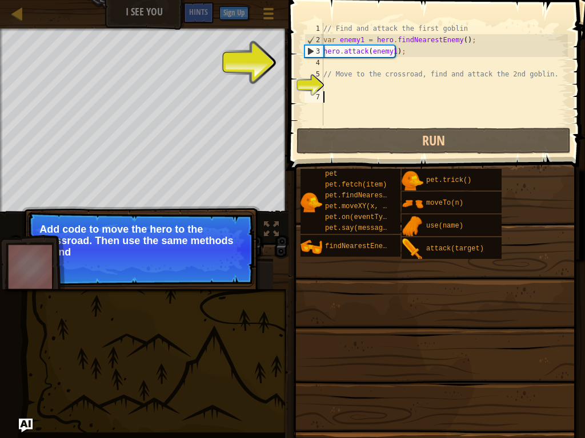
click at [228, 256] on p "Add code to move the hero to the crossroad. Then use the same methods to find" at bounding box center [140, 241] width 203 height 34
click at [228, 256] on p "Add code to move the hero to the crossroad. Then use the same methods to find a…" at bounding box center [140, 241] width 203 height 34
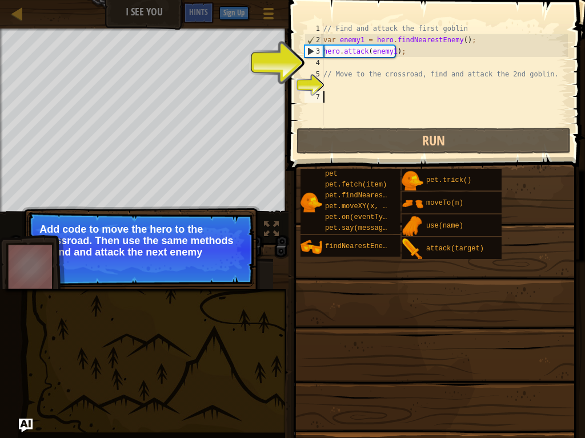
click at [234, 267] on p "Continue Add code to move the hero to the crossroad. Then use the same methods …" at bounding box center [140, 249] width 227 height 75
click at [234, 267] on button "Continue" at bounding box center [221, 267] width 47 height 15
click at [234, 267] on p "Continue Add code to move the hero to the crossroad. Then use the same methods …" at bounding box center [140, 249] width 227 height 75
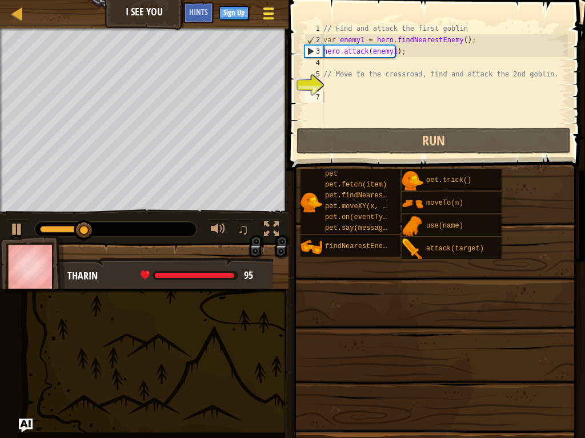
click at [268, 11] on div at bounding box center [268, 13] width 15 height 17
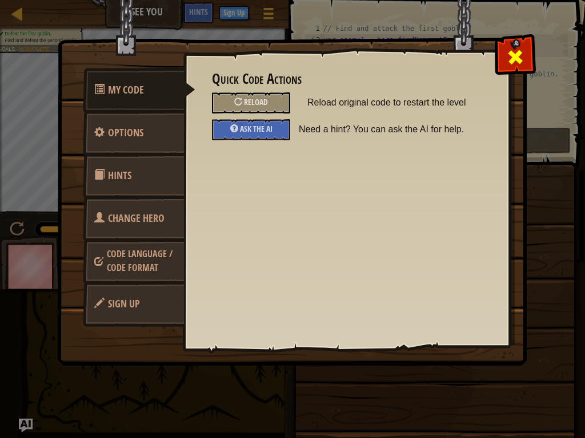
click at [525, 59] on div at bounding box center [515, 55] width 36 height 36
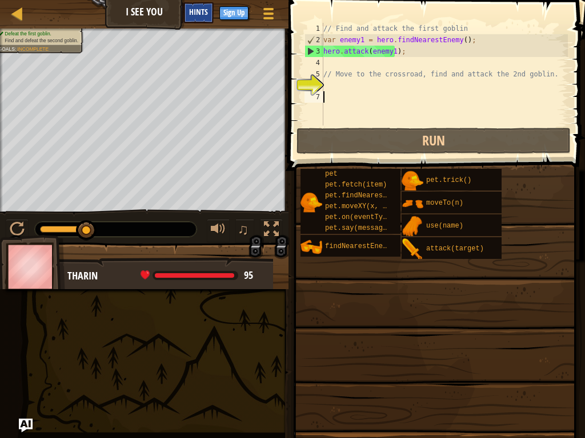
click at [202, 11] on span "Hints" at bounding box center [198, 11] width 19 height 11
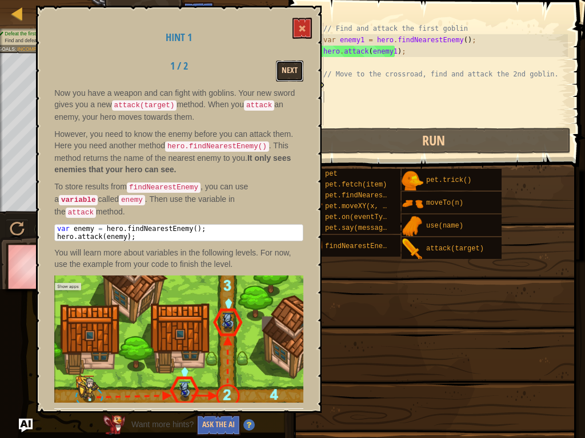
click at [297, 66] on button "Next" at bounding box center [289, 71] width 27 height 21
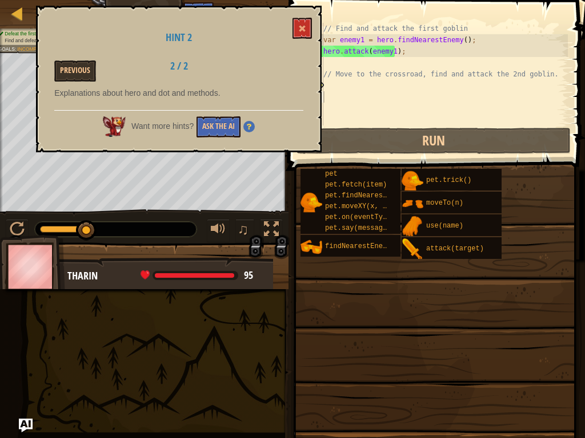
click at [300, 11] on div "Hint 2 Previous 2 / 2 Explanations about hero and dot and methods. Want more hi…" at bounding box center [178, 79] width 285 height 147
click at [305, 21] on button at bounding box center [301, 28] width 19 height 21
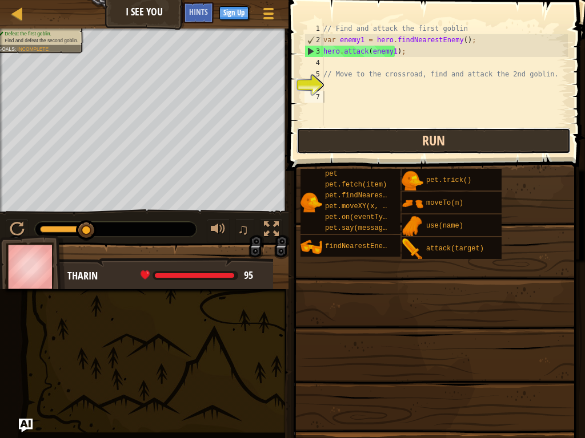
click at [360, 137] on button "Run" at bounding box center [433, 141] width 274 height 26
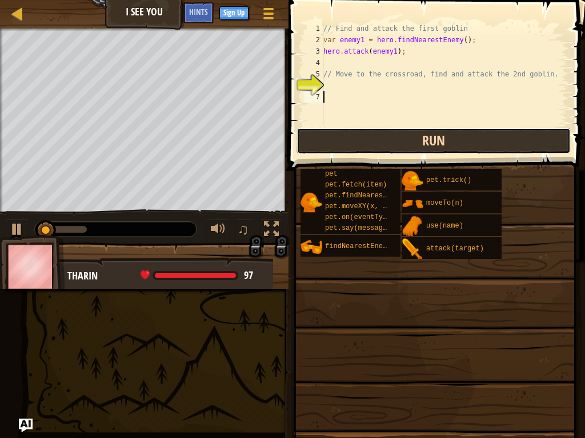
click at [360, 137] on button "Run" at bounding box center [433, 141] width 274 height 26
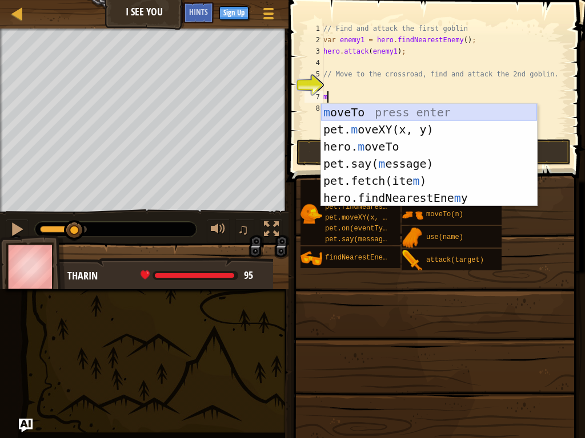
click at [379, 115] on div "m oveTo press enter pet. m oveXY(x, y) press enter hero. m oveTo press enter pe…" at bounding box center [429, 172] width 216 height 137
type textarea "hero.moveTo(2);"
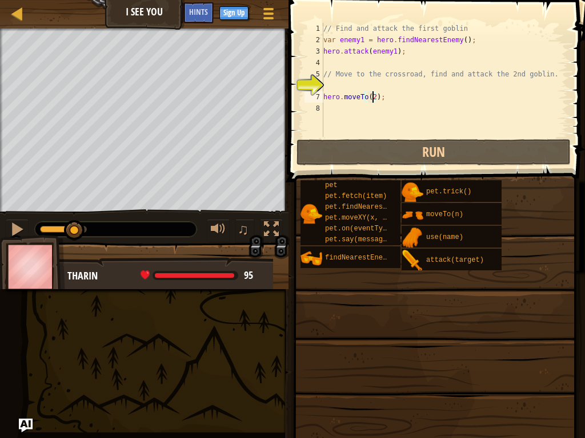
scroll to position [5, 4]
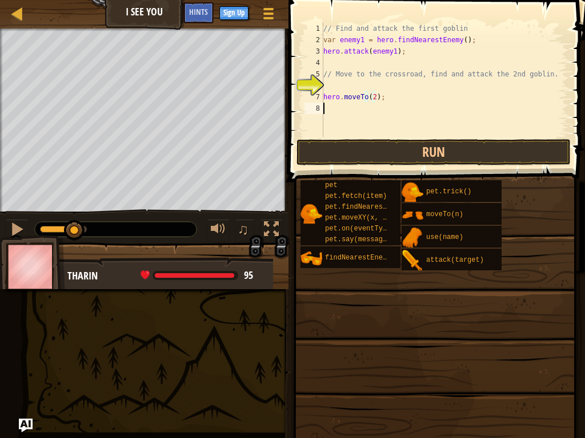
click at [365, 110] on div "// Find and attack the first goblin var enemy1 = hero . findNearestEnemy ( ) ; …" at bounding box center [444, 91] width 247 height 137
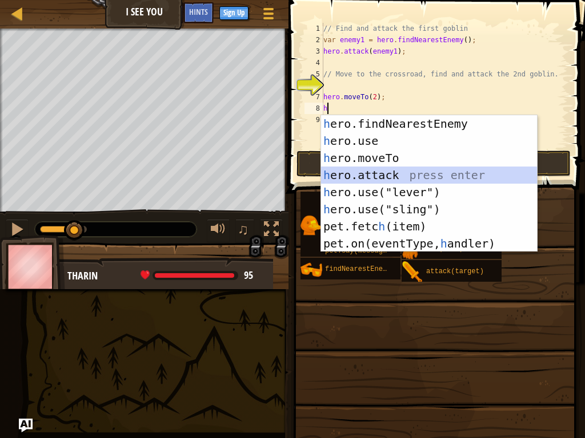
click at [372, 171] on div "h ero.findNearestEnemy press enter h ero.use press enter h ero.moveTo press ent…" at bounding box center [429, 200] width 216 height 171
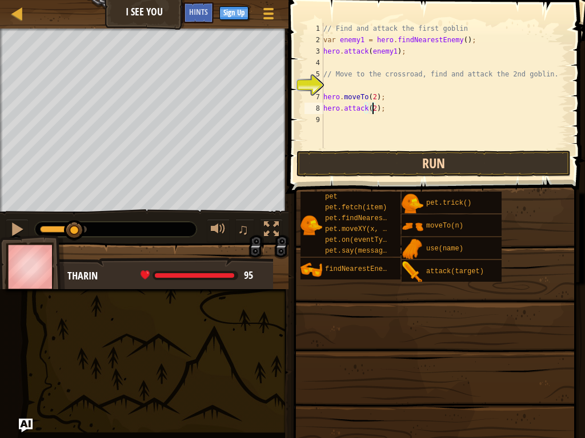
scroll to position [5, 4]
click at [390, 166] on button "Run" at bounding box center [433, 164] width 274 height 26
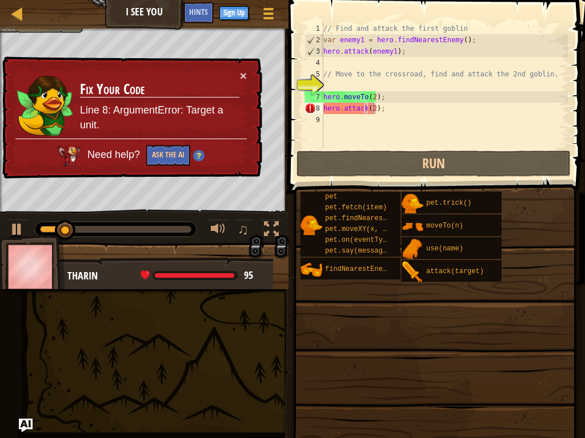
click at [238, 71] on td "Fix Your Code Line 8: ArgumentError: Target a unit." at bounding box center [159, 104] width 160 height 69
click at [375, 111] on div "// Find and attack the first goblin var enemy1 = hero . findNearestEnemy ( ) ; …" at bounding box center [444, 97] width 247 height 148
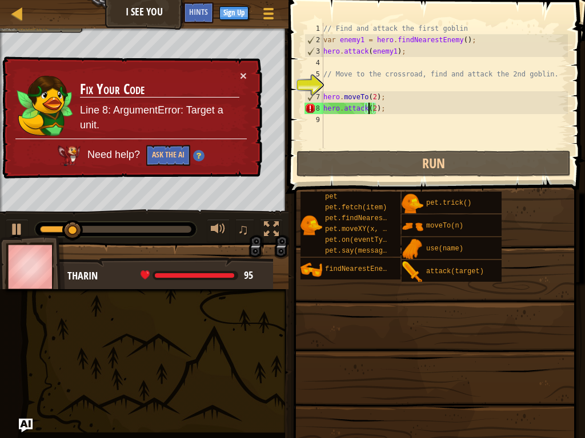
click at [369, 110] on div "// Find and attack the first goblin var enemy1 = hero . findNearestEnemy ( ) ; …" at bounding box center [444, 97] width 247 height 148
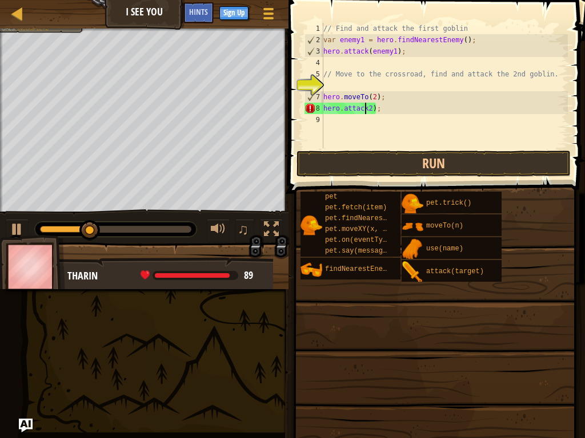
click at [369, 110] on div "// Find and attack the first goblin var enemy1 = hero . findNearestEnemy ( ) ; …" at bounding box center [444, 97] width 247 height 148
click at [364, 107] on div "// Find and attack the first goblin var enemy1 = hero . findNearestEnemy ( ) ; …" at bounding box center [444, 97] width 247 height 148
type textarea "hero.attack[1);"
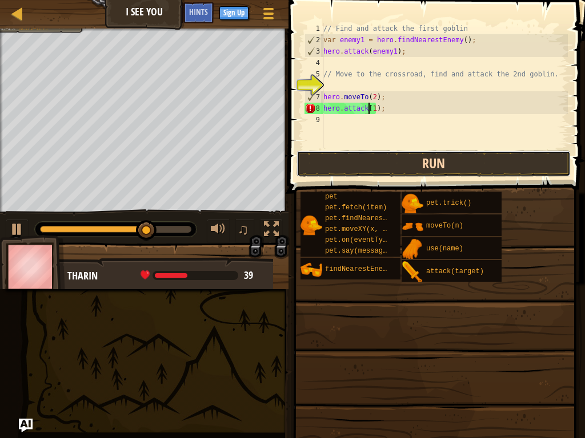
click at [392, 168] on button "Run" at bounding box center [433, 164] width 274 height 26
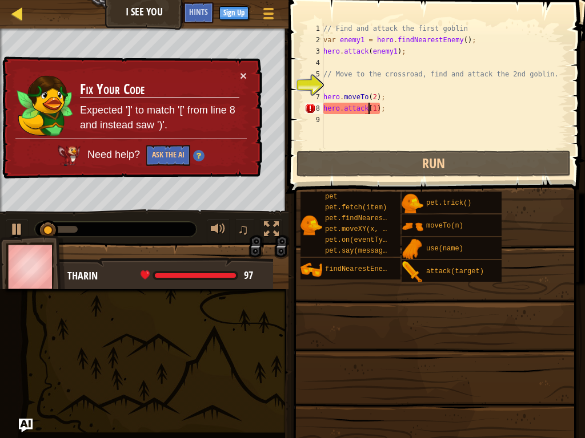
click at [9, 6] on div "Map I See You Game Menu Done Sign Up Hints Ask AI" at bounding box center [144, 14] width 288 height 29
click at [12, 10] on div at bounding box center [17, 13] width 14 height 14
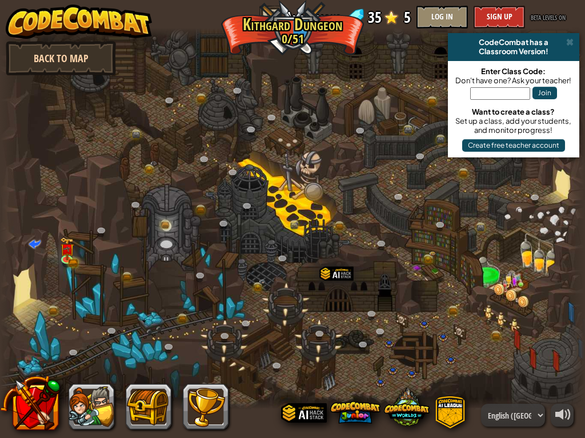
click at [19, 42] on link "Back to Map" at bounding box center [61, 58] width 110 height 34
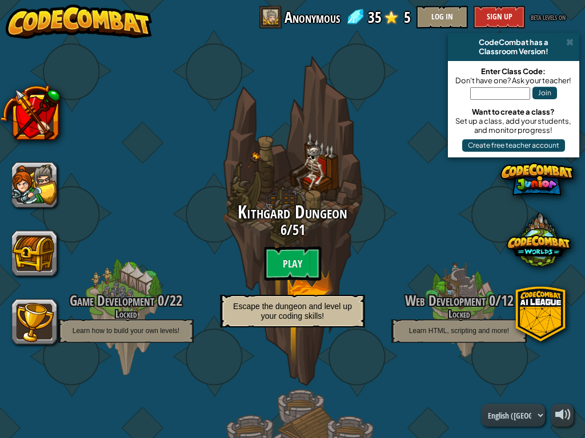
drag, startPoint x: 14, startPoint y: 35, endPoint x: 22, endPoint y: 39, distance: 9.5
drag, startPoint x: 22, startPoint y: 39, endPoint x: 188, endPoint y: 186, distance: 222.0
click at [572, 35] on div "CodeCombat has a Classroom Version!" at bounding box center [513, 47] width 131 height 28
click at [569, 41] on span at bounding box center [569, 42] width 7 height 9
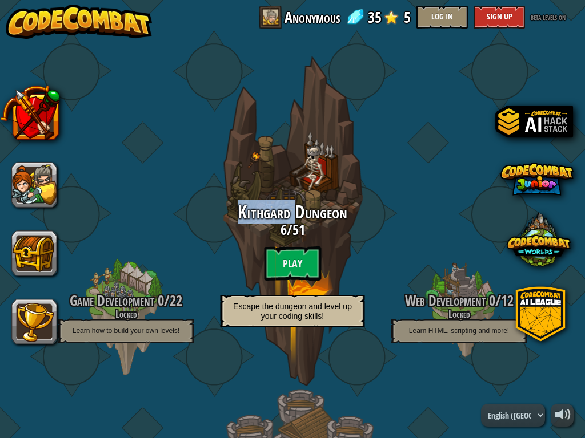
click at [569, 41] on div "Game Development 0 / 22 Locked Learn how to build your own levels! Kithgard Dun…" at bounding box center [292, 219] width 585 height 438
click at [567, 43] on div "Game Development 0 / 22 Locked Learn how to build your own levels! Kithgard Dun…" at bounding box center [292, 219] width 585 height 438
